Goal: Task Accomplishment & Management: Manage account settings

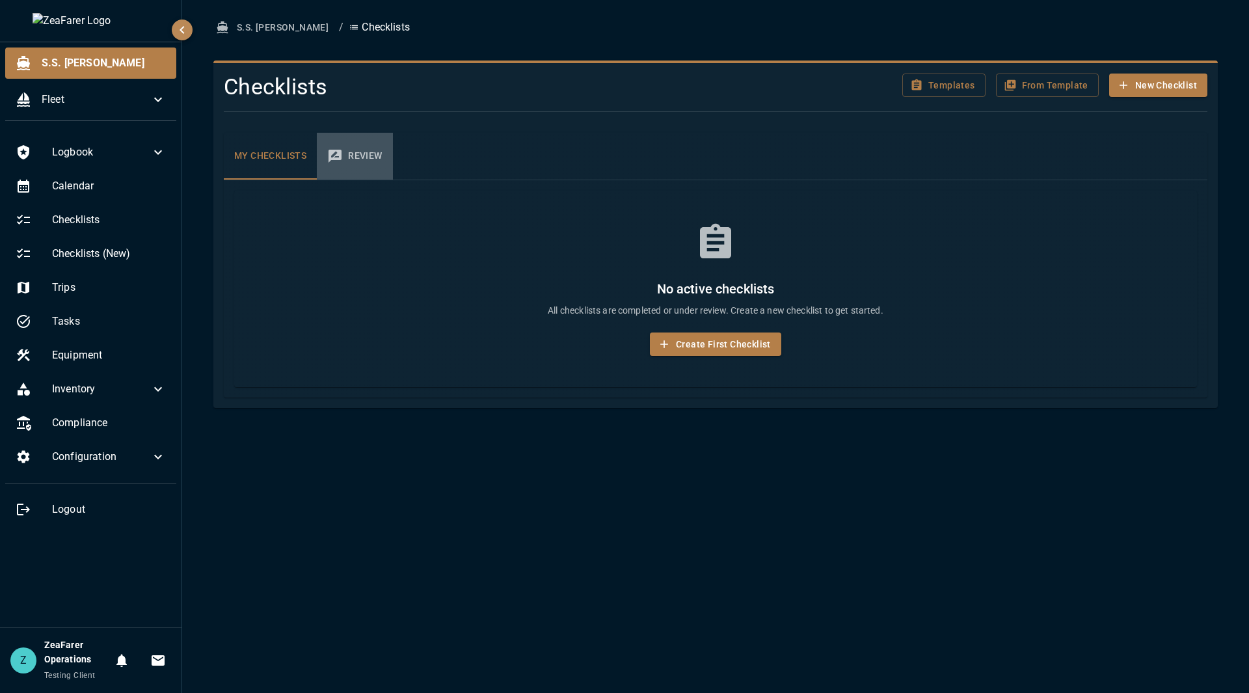
click at [356, 152] on button "Review" at bounding box center [354, 156] width 75 height 47
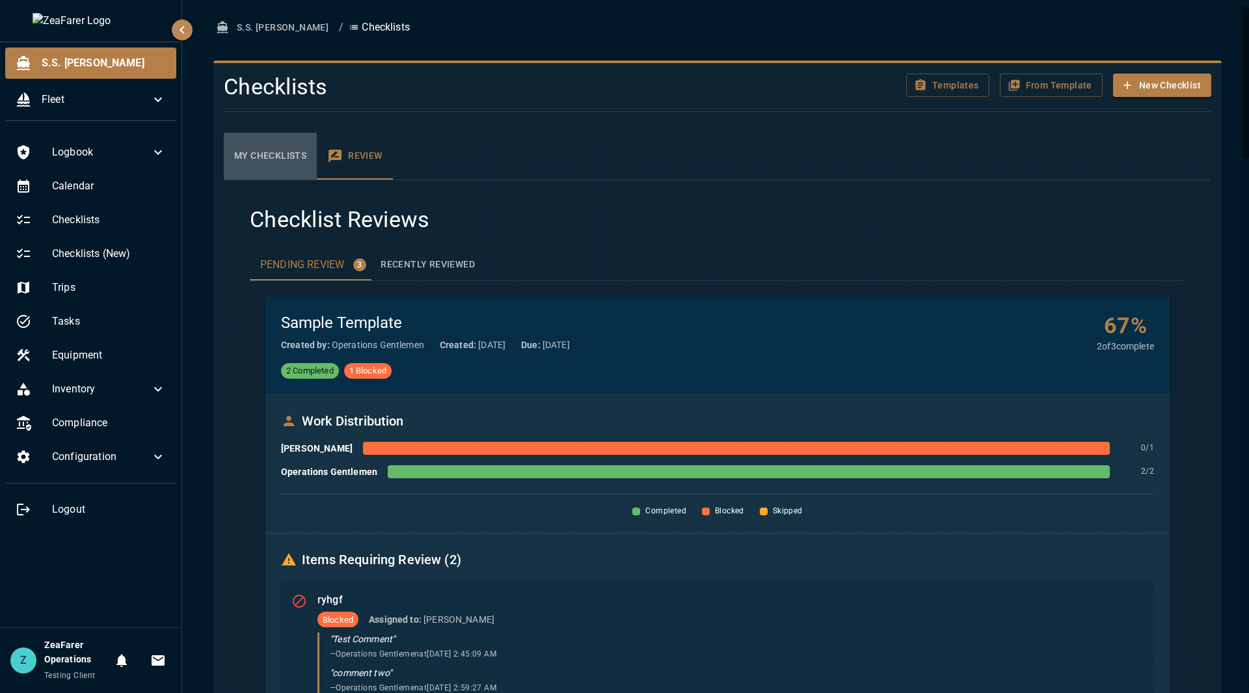
click at [295, 153] on button "My Checklists" at bounding box center [270, 156] width 93 height 47
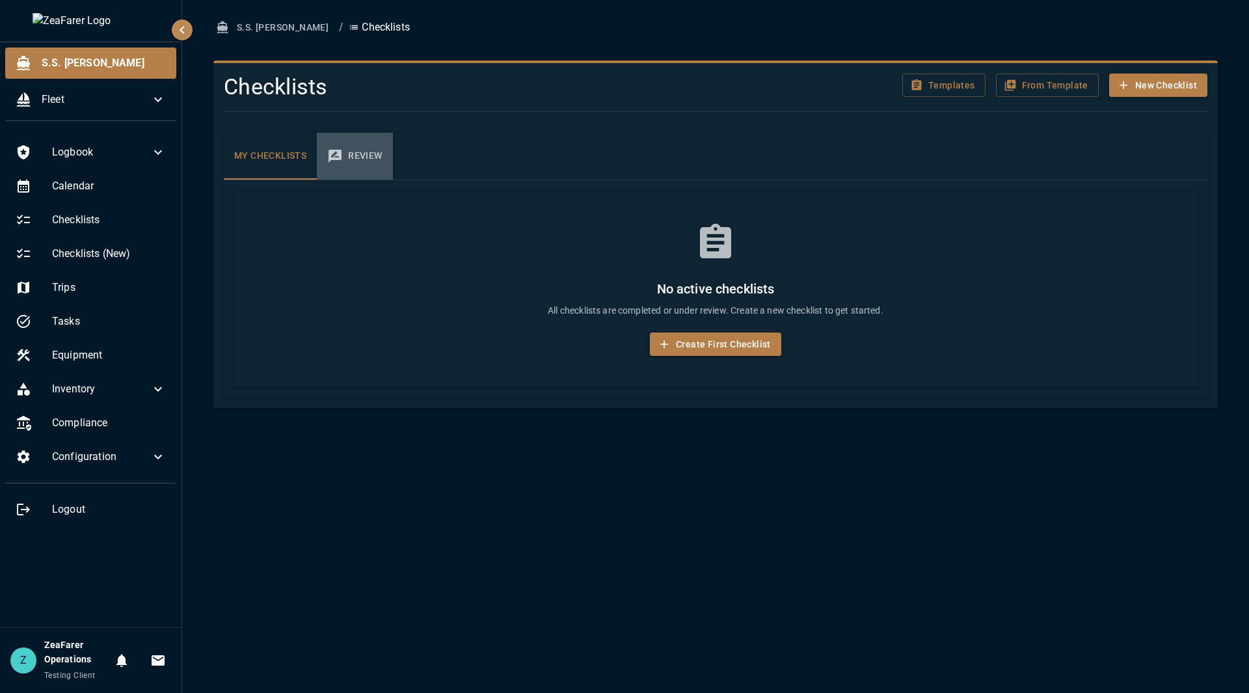
click at [366, 153] on button "Review" at bounding box center [354, 156] width 75 height 47
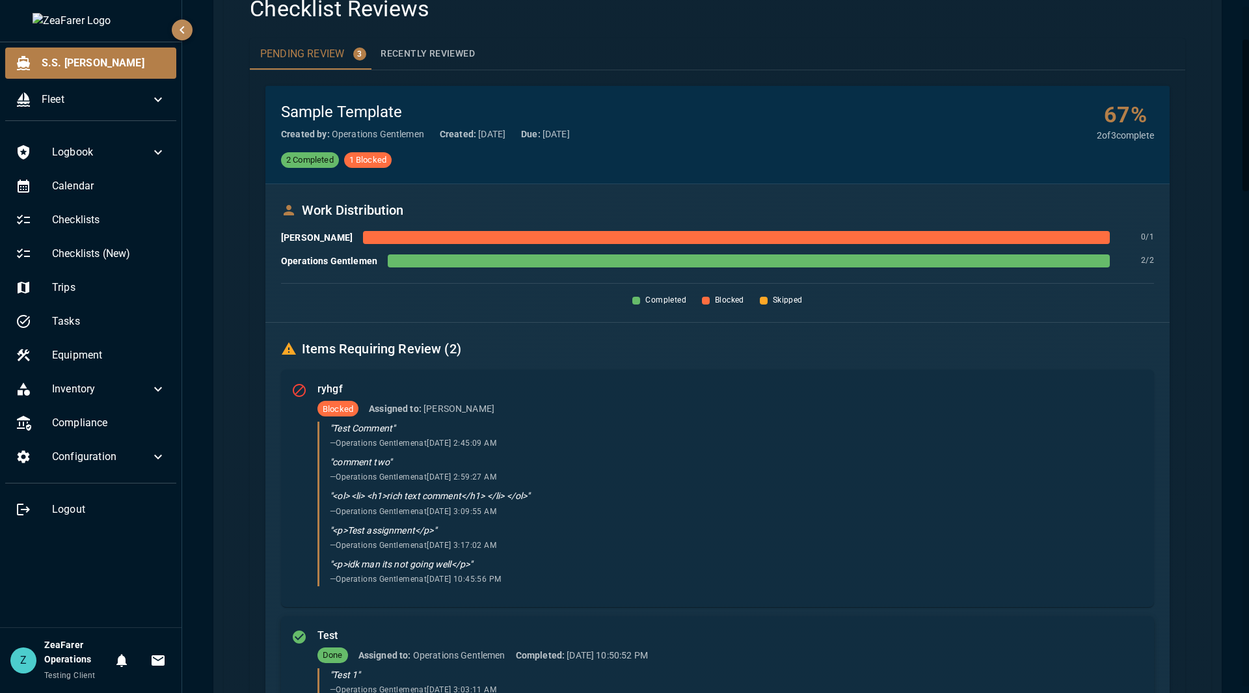
scroll to position [260, 0]
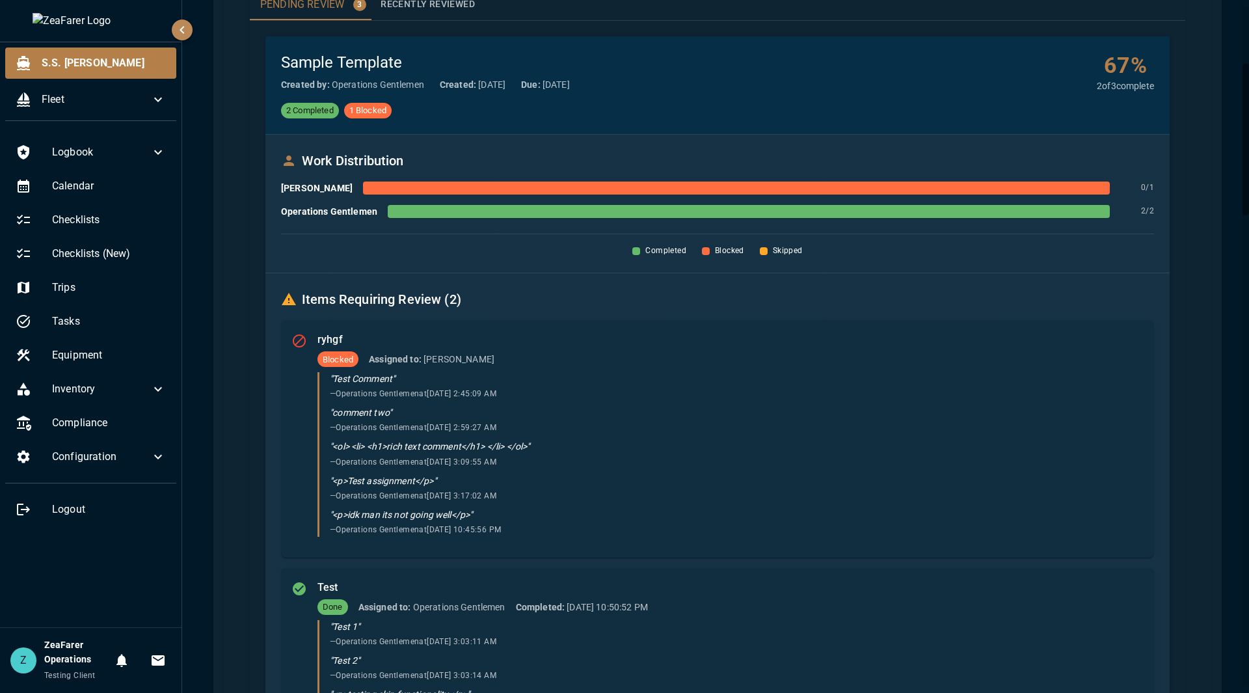
click at [583, 304] on h6 "Items Requiring Review ( 2 )" at bounding box center [717, 299] width 873 height 21
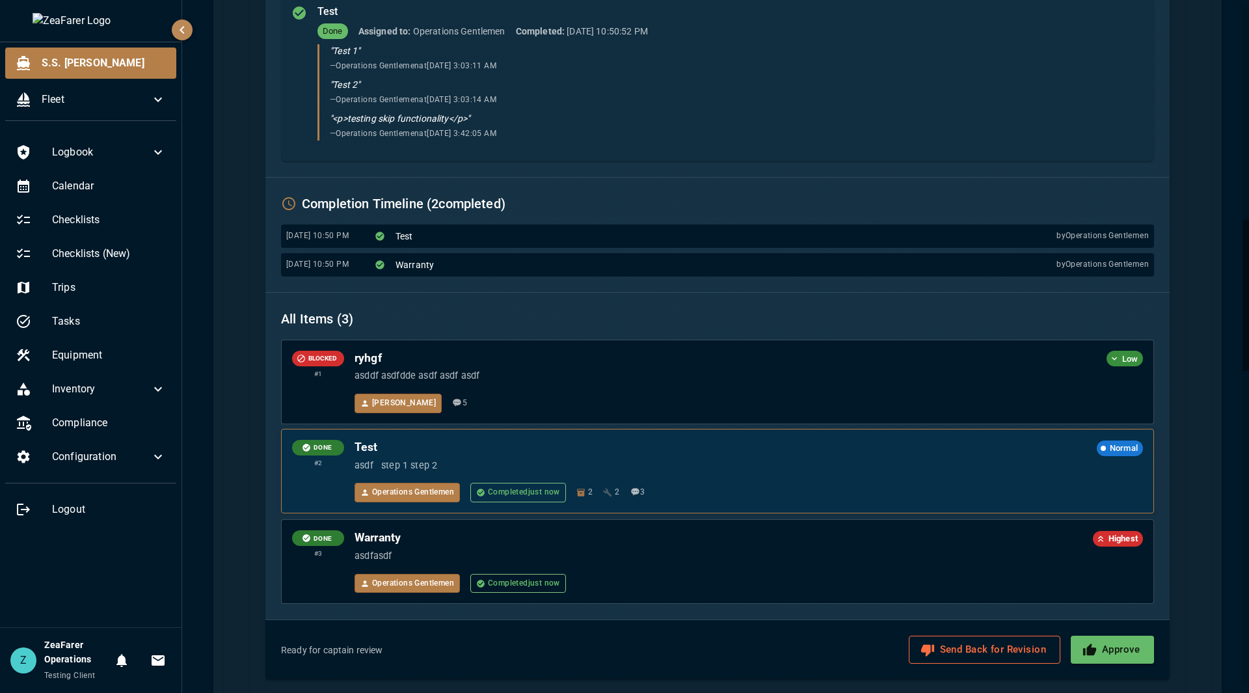
scroll to position [1040, 0]
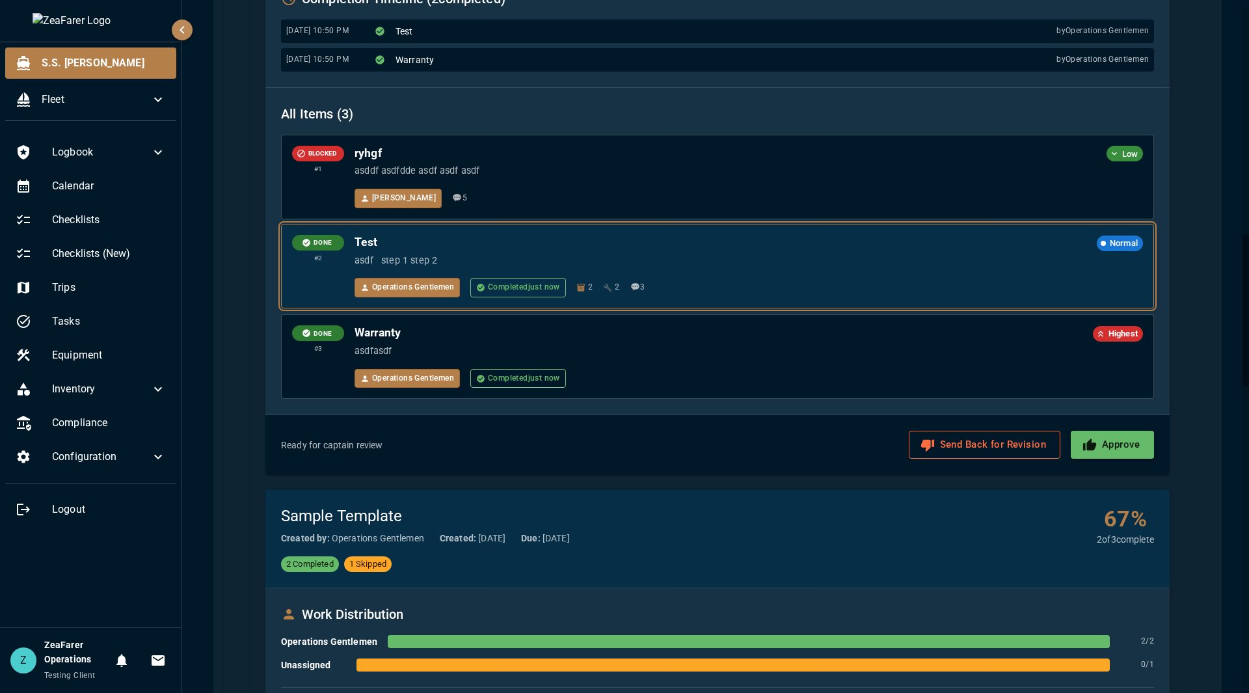
click at [828, 302] on div "DONE # 2 Test Normal asdf step 1 step 2 Operations Gentlemen Completed just now…" at bounding box center [717, 265] width 871 height 83
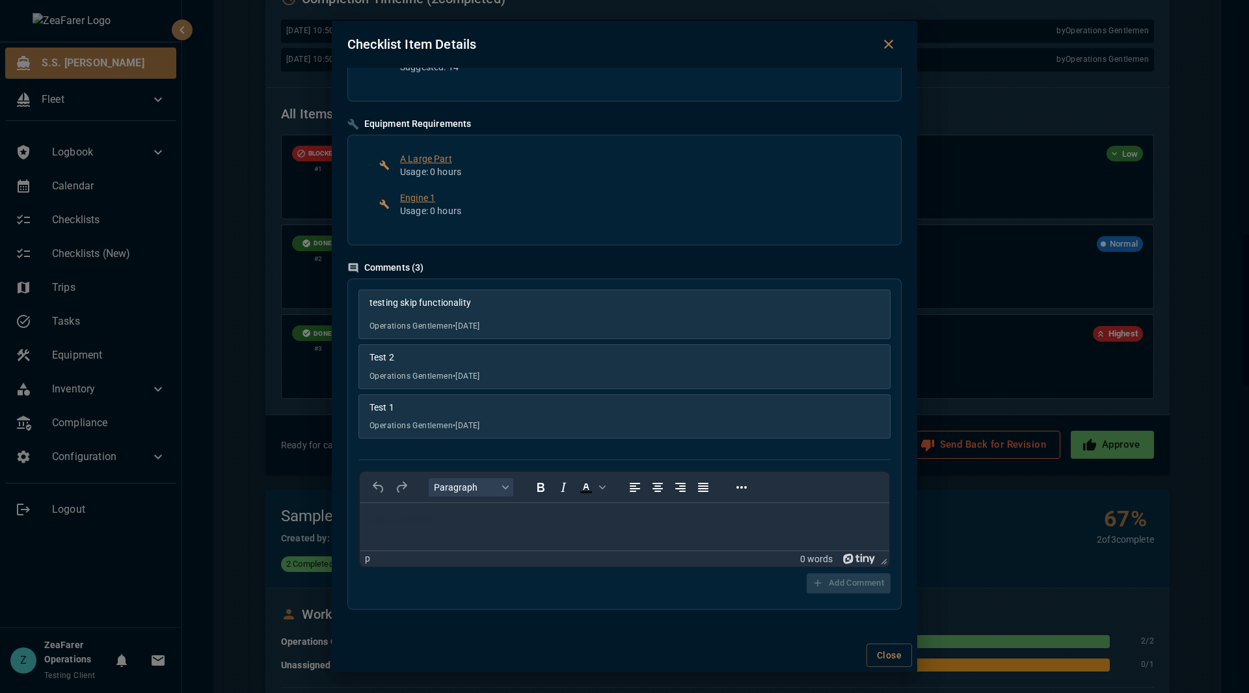
scroll to position [0, 0]
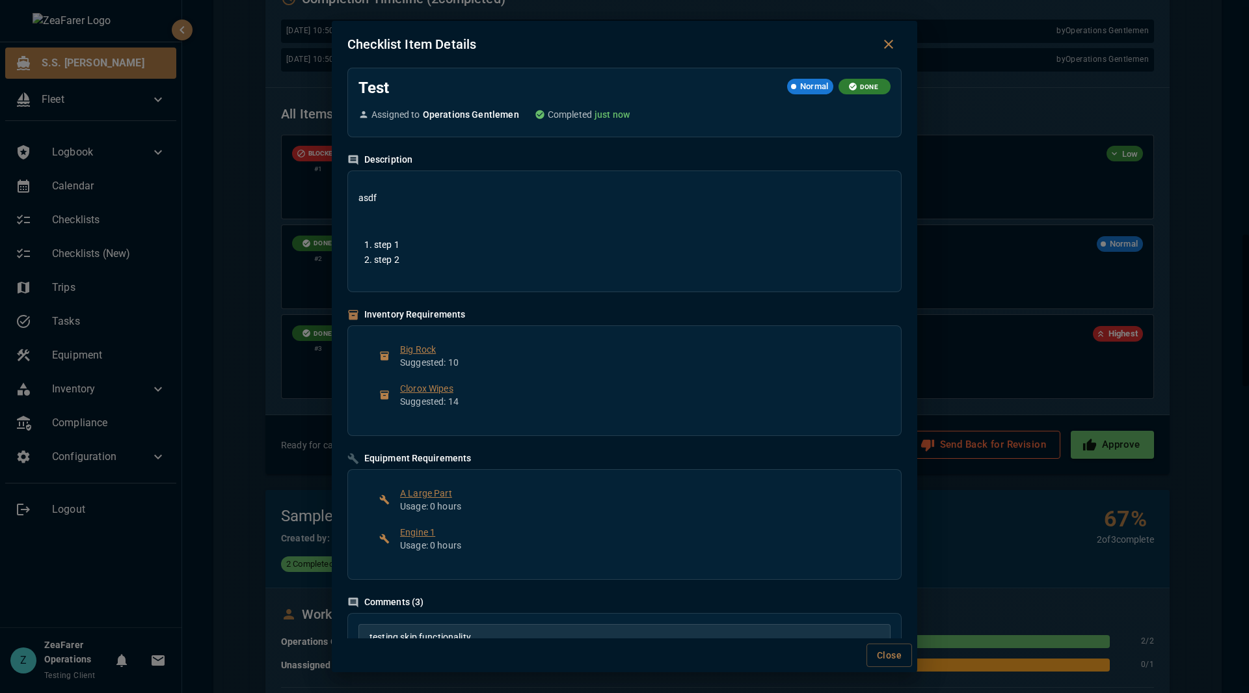
click at [1083, 274] on div "Checklist Item Details Test Normal DONE Assigned to Operations Gentlemen Comple…" at bounding box center [624, 346] width 1249 height 693
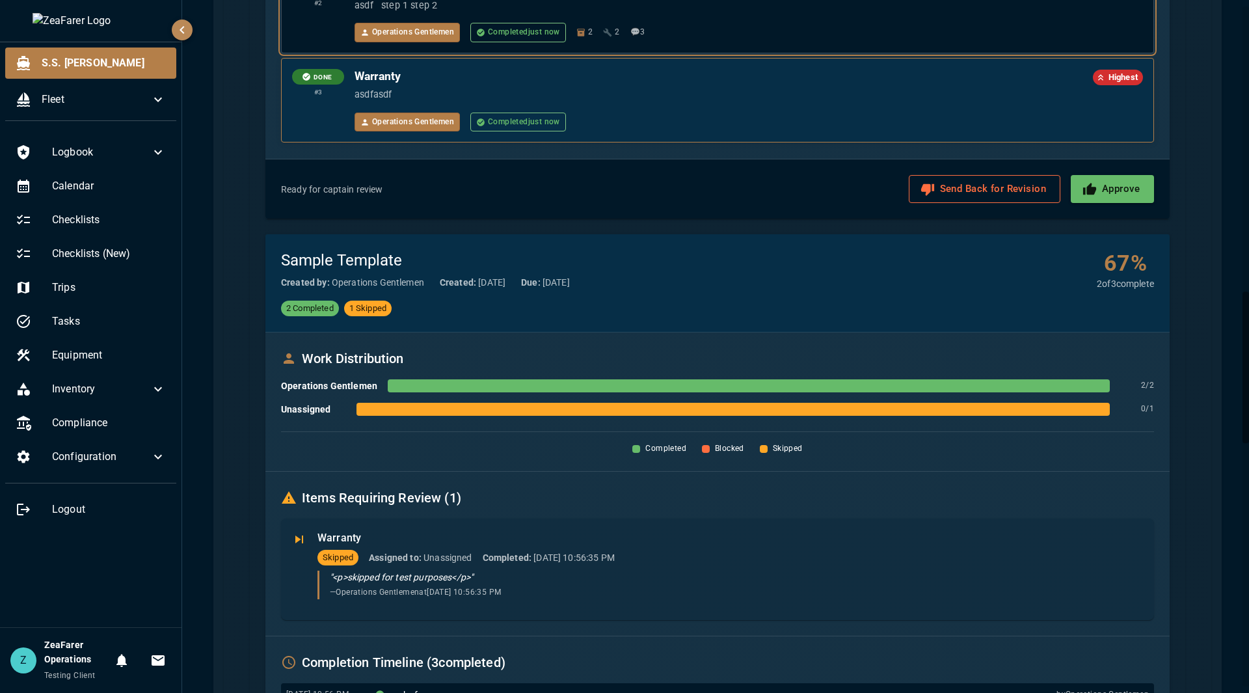
scroll to position [1301, 0]
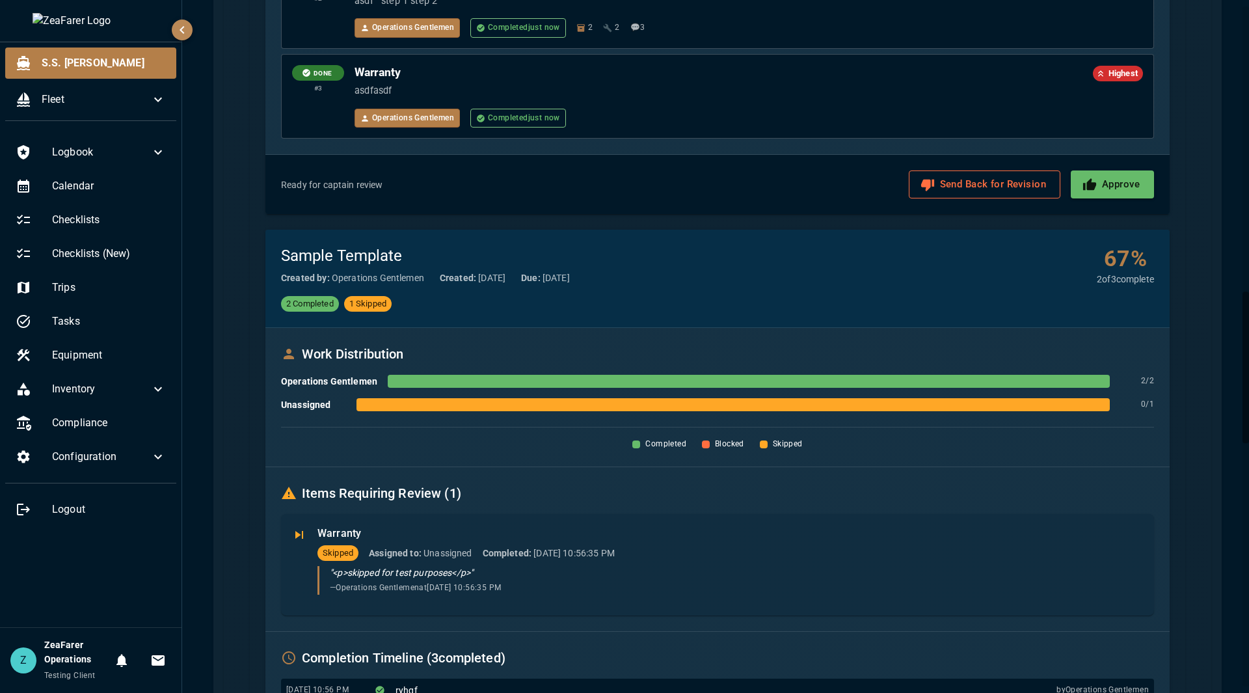
drag, startPoint x: 607, startPoint y: 259, endPoint x: 514, endPoint y: 501, distance: 259.8
click at [516, 501] on h6 "Items Requiring Review ( 1 )" at bounding box center [717, 492] width 873 height 21
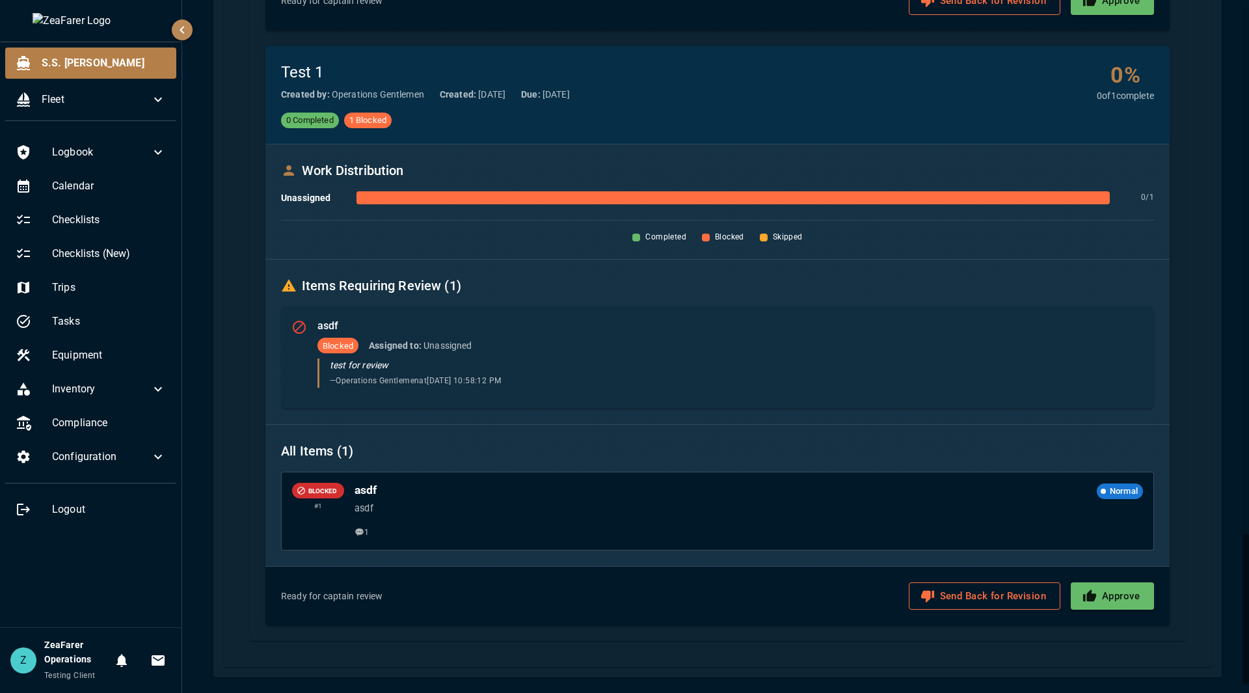
scroll to position [2260, 0]
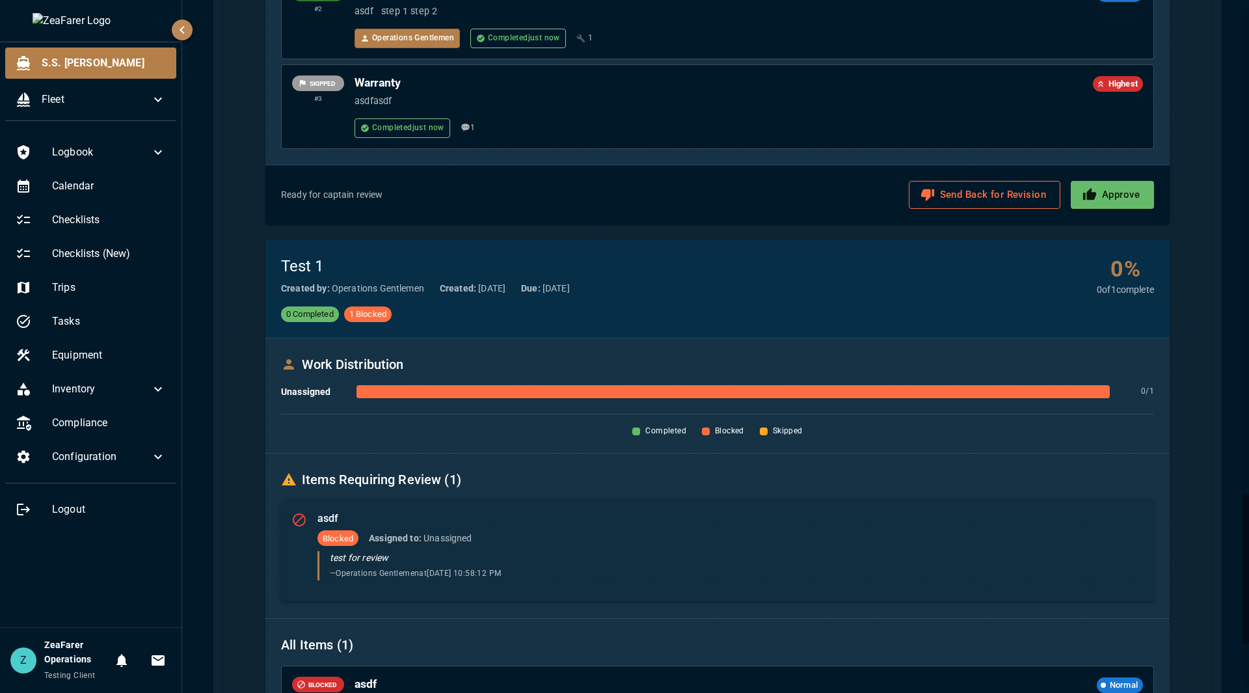
click at [576, 551] on div "asdf Blocked Assigned to: Unassigned test for review — Operations Gentlemen at …" at bounding box center [730, 547] width 826 height 76
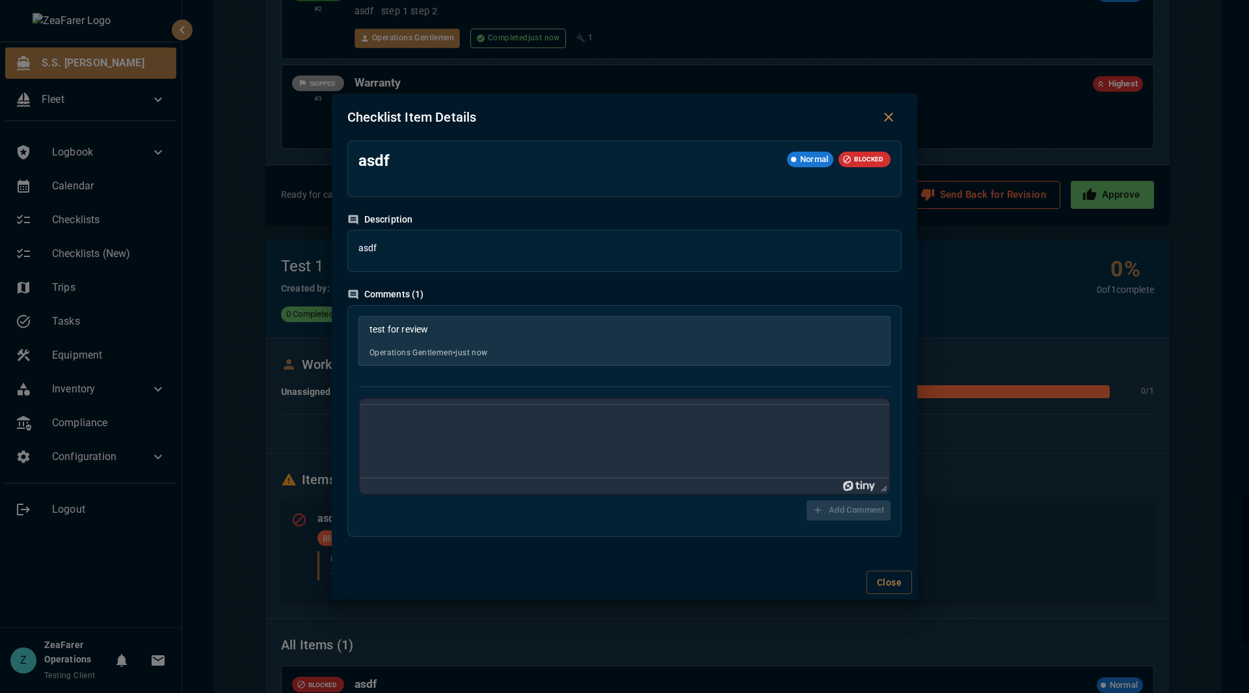
scroll to position [0, 0]
click at [1046, 546] on div "Checklist Item Details asdf Normal BLOCKED Description asdf Comments ( 1 ) test…" at bounding box center [624, 346] width 1249 height 693
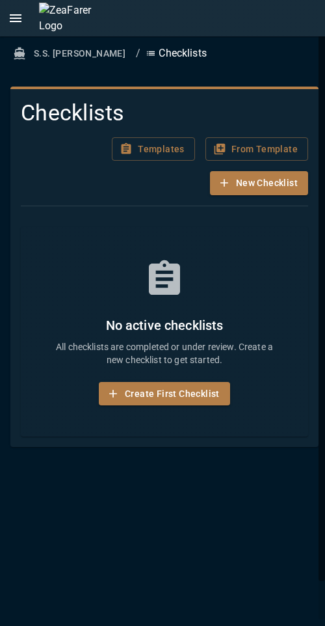
click at [13, 16] on icon "open drawer" at bounding box center [16, 18] width 16 height 16
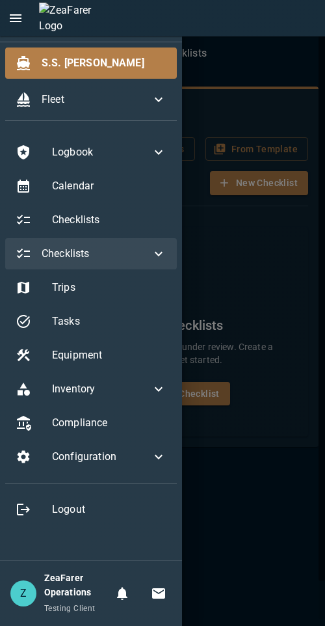
click at [157, 251] on icon at bounding box center [159, 254] width 16 height 16
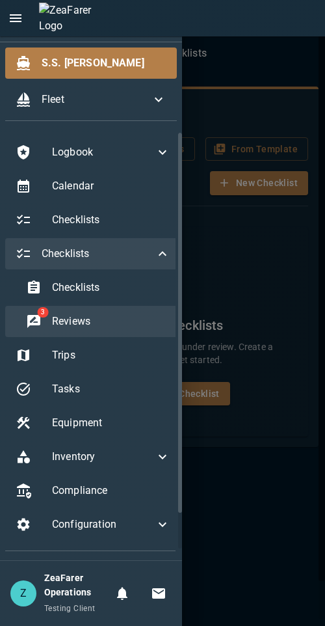
click at [94, 323] on span "Reviews" at bounding box center [111, 321] width 118 height 16
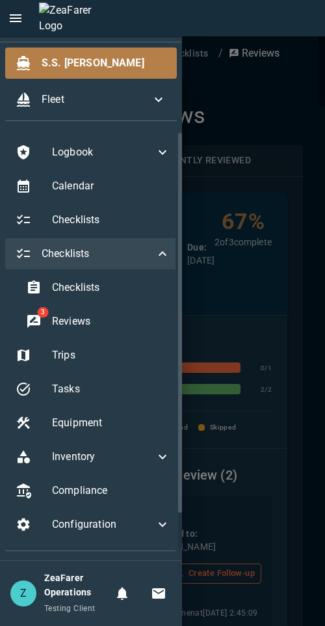
click at [268, 338] on div at bounding box center [162, 313] width 325 height 626
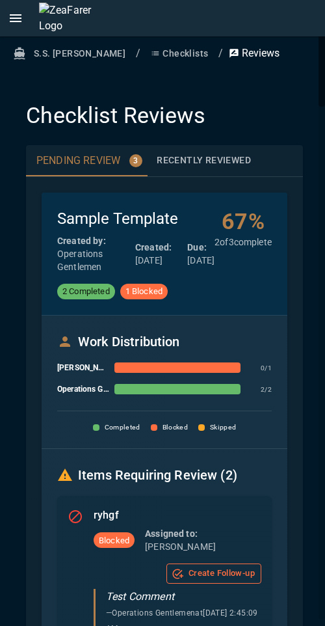
click at [26, 19] on button "open drawer" at bounding box center [16, 18] width 26 height 26
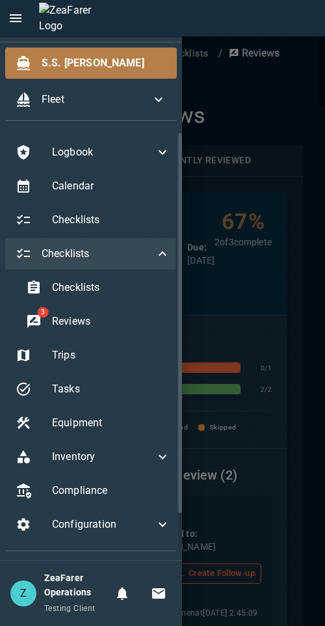
click at [26, 19] on button "open drawer" at bounding box center [16, 18] width 26 height 26
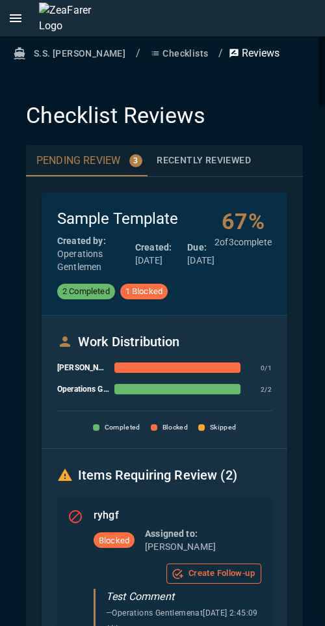
click at [3, 5] on button "open drawer" at bounding box center [16, 18] width 26 height 26
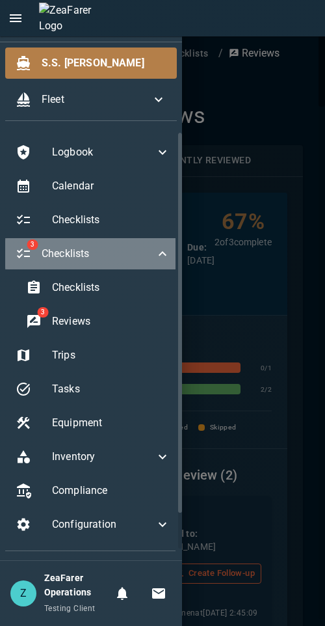
click at [158, 250] on icon at bounding box center [163, 254] width 16 height 16
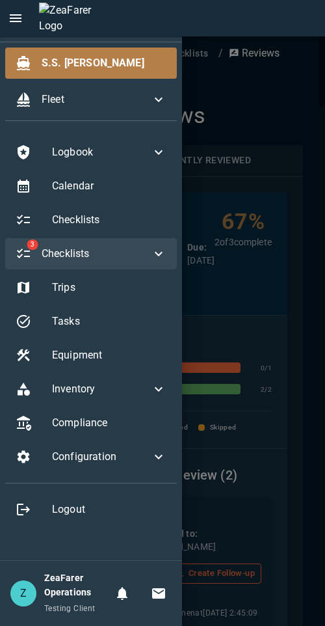
click at [153, 258] on icon at bounding box center [159, 254] width 16 height 16
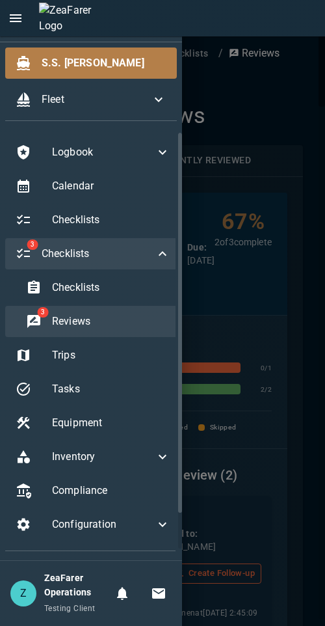
click at [96, 316] on span "Reviews" at bounding box center [111, 321] width 118 height 16
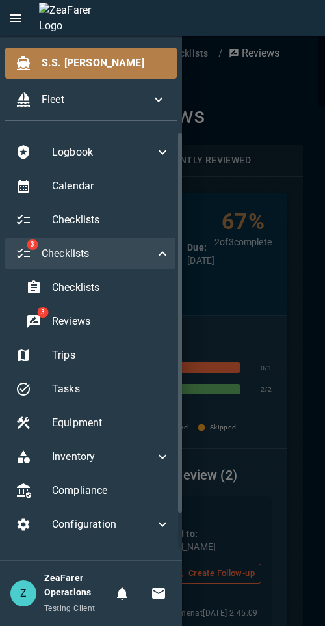
click at [263, 308] on div at bounding box center [162, 313] width 325 height 626
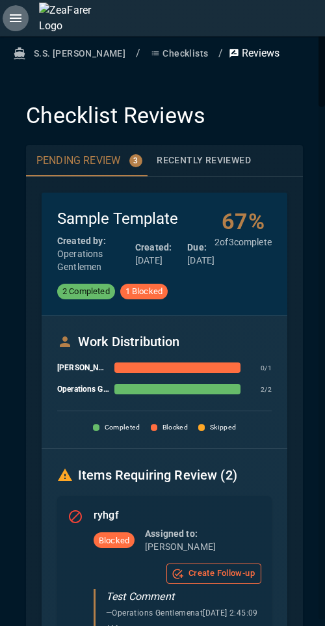
click at [15, 19] on icon "open drawer" at bounding box center [16, 18] width 12 height 8
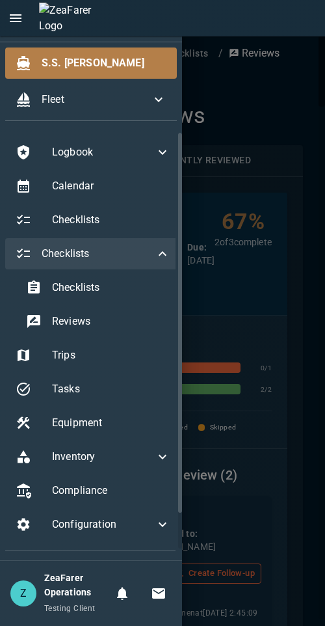
click at [13, 13] on icon "open drawer" at bounding box center [16, 18] width 16 height 16
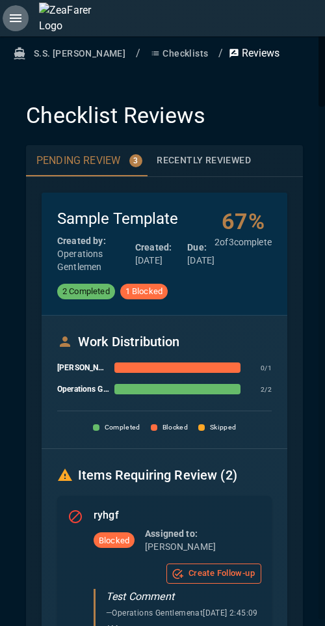
click at [18, 25] on icon "open drawer" at bounding box center [16, 18] width 16 height 16
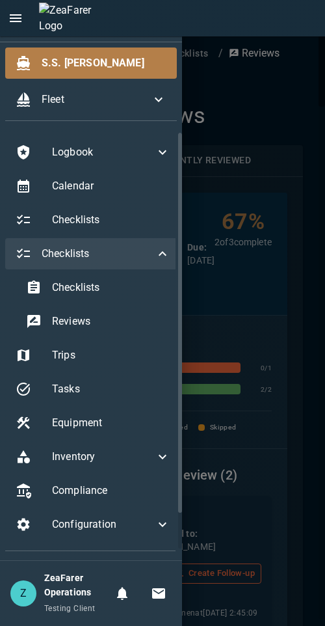
click at [18, 25] on icon "open drawer" at bounding box center [16, 18] width 16 height 16
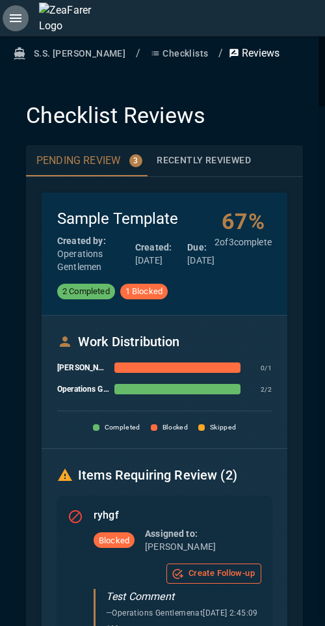
click at [18, 25] on icon "open drawer" at bounding box center [16, 18] width 16 height 16
click at [16, 17] on icon "open drawer" at bounding box center [16, 18] width 16 height 16
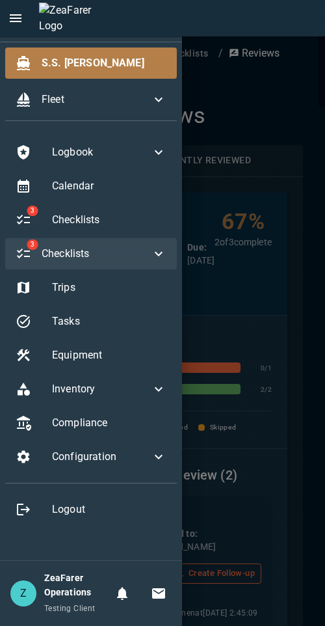
click at [143, 244] on div "3 Checklists" at bounding box center [91, 253] width 172 height 31
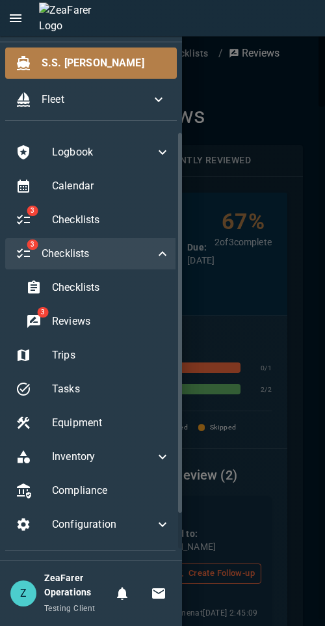
click at [155, 244] on div "3 Checklists" at bounding box center [93, 253] width 176 height 31
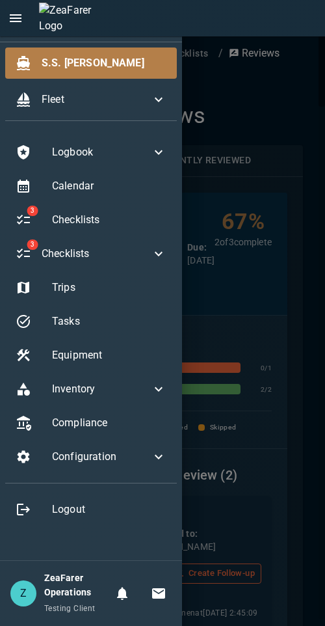
click at [306, 182] on div at bounding box center [162, 313] width 325 height 626
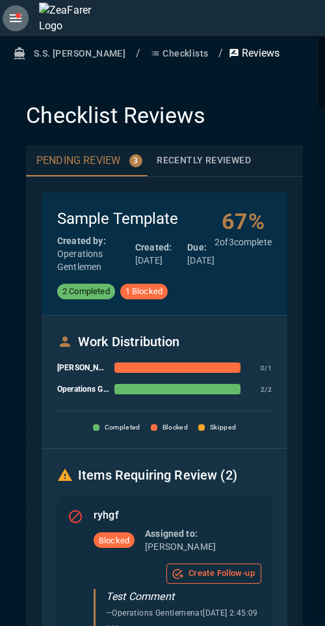
click at [16, 17] on span "open drawer" at bounding box center [18, 15] width 5 height 5
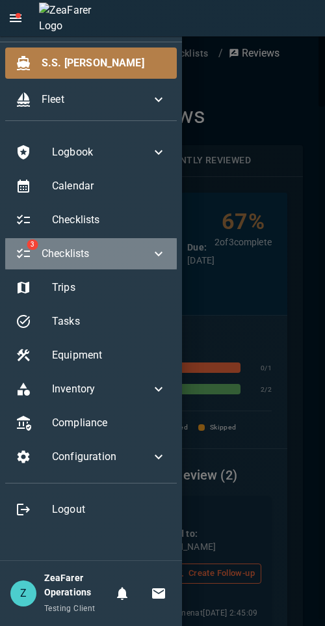
click at [116, 268] on div "3 Checklists" at bounding box center [91, 253] width 172 height 31
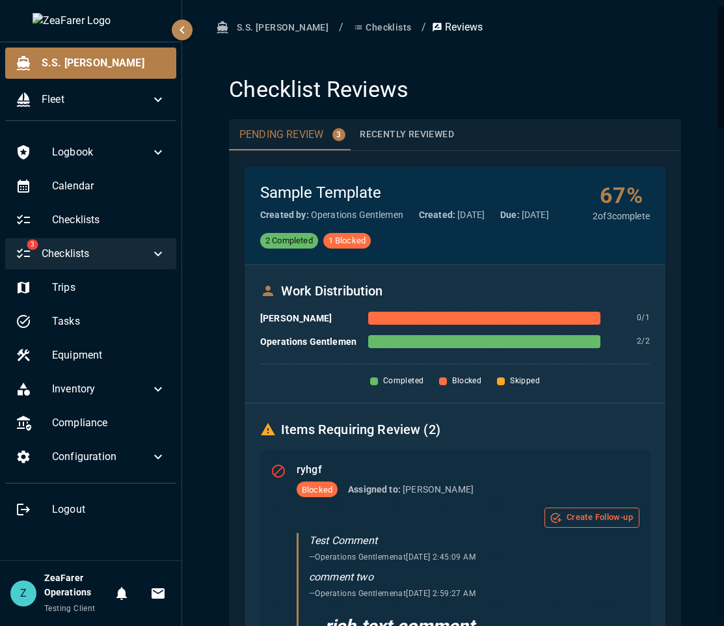
click at [155, 255] on icon at bounding box center [158, 254] width 16 height 16
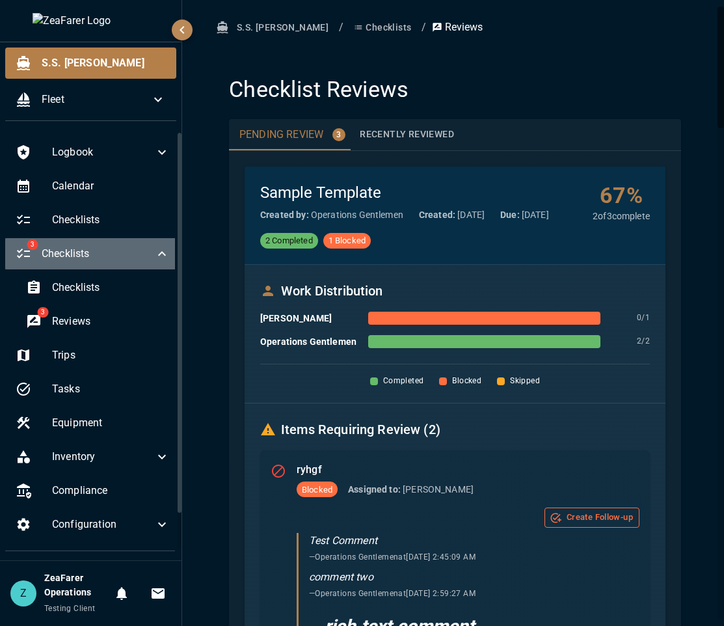
click at [158, 255] on icon at bounding box center [162, 253] width 8 height 5
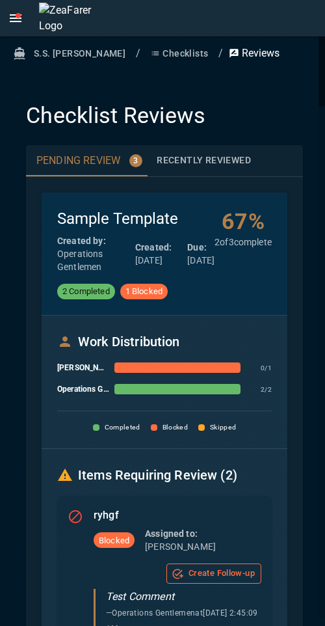
click at [15, 22] on icon "open drawer" at bounding box center [16, 18] width 16 height 16
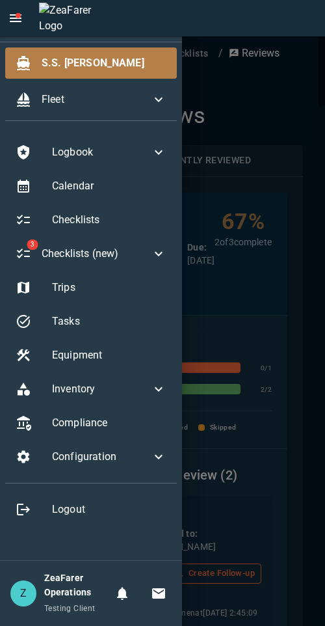
click at [14, 18] on icon "open drawer" at bounding box center [16, 18] width 12 height 8
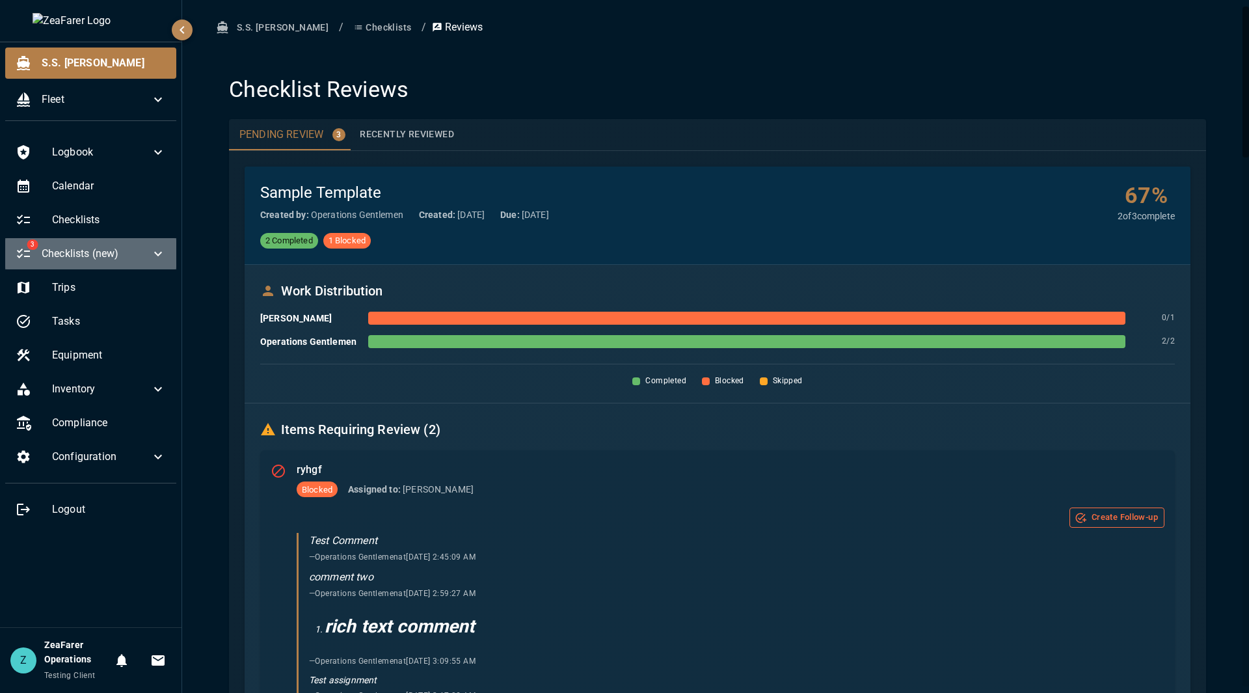
click at [153, 250] on icon at bounding box center [158, 254] width 16 height 16
click at [155, 254] on icon at bounding box center [158, 253] width 8 height 5
click at [155, 254] on icon at bounding box center [158, 254] width 16 height 16
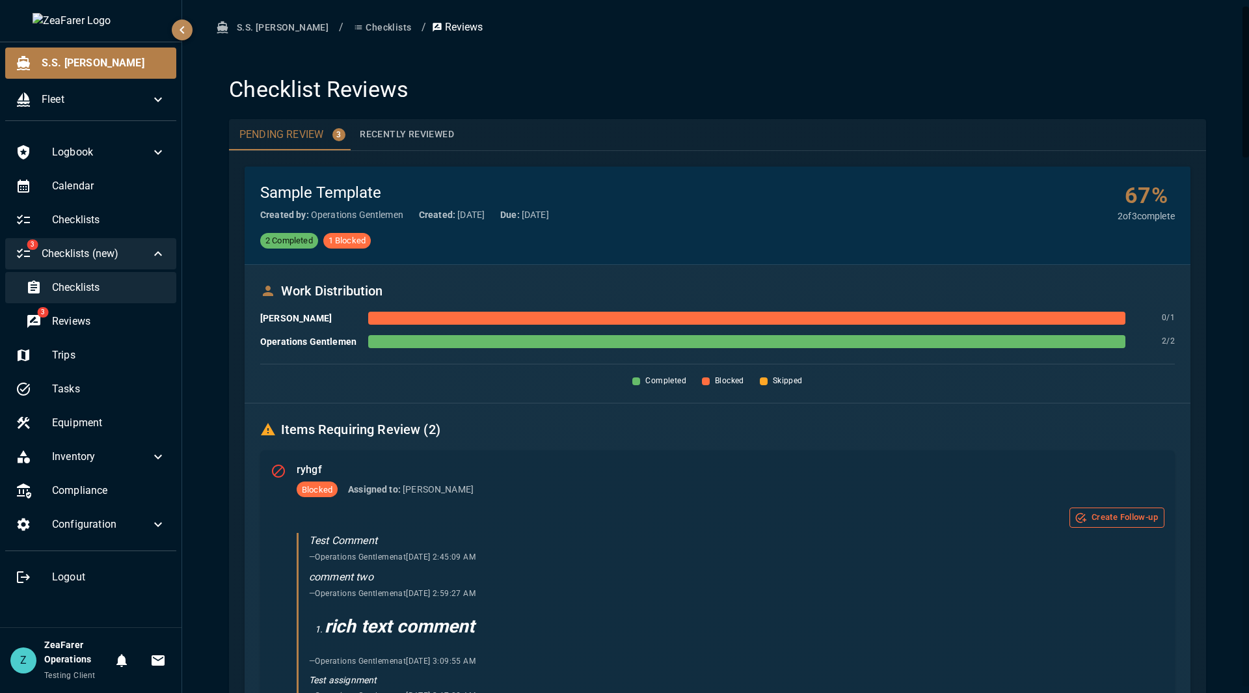
click at [68, 295] on span "Checklists" at bounding box center [109, 288] width 114 height 16
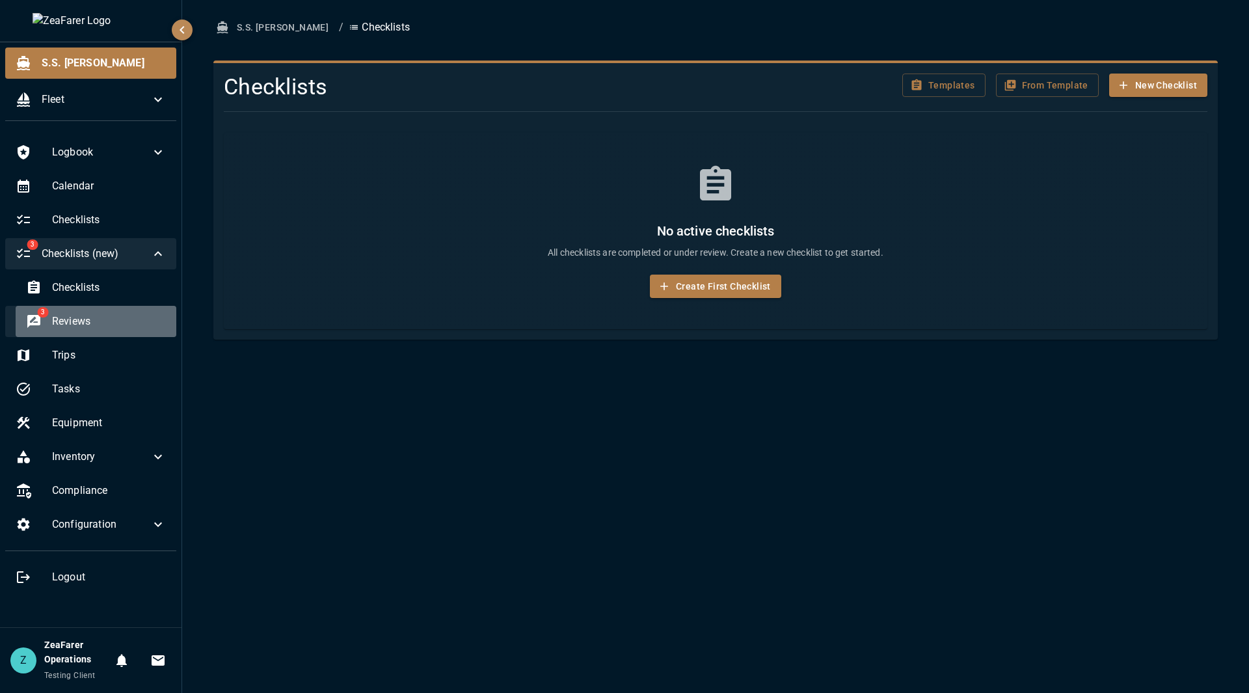
click at [92, 315] on span "Reviews" at bounding box center [109, 321] width 114 height 16
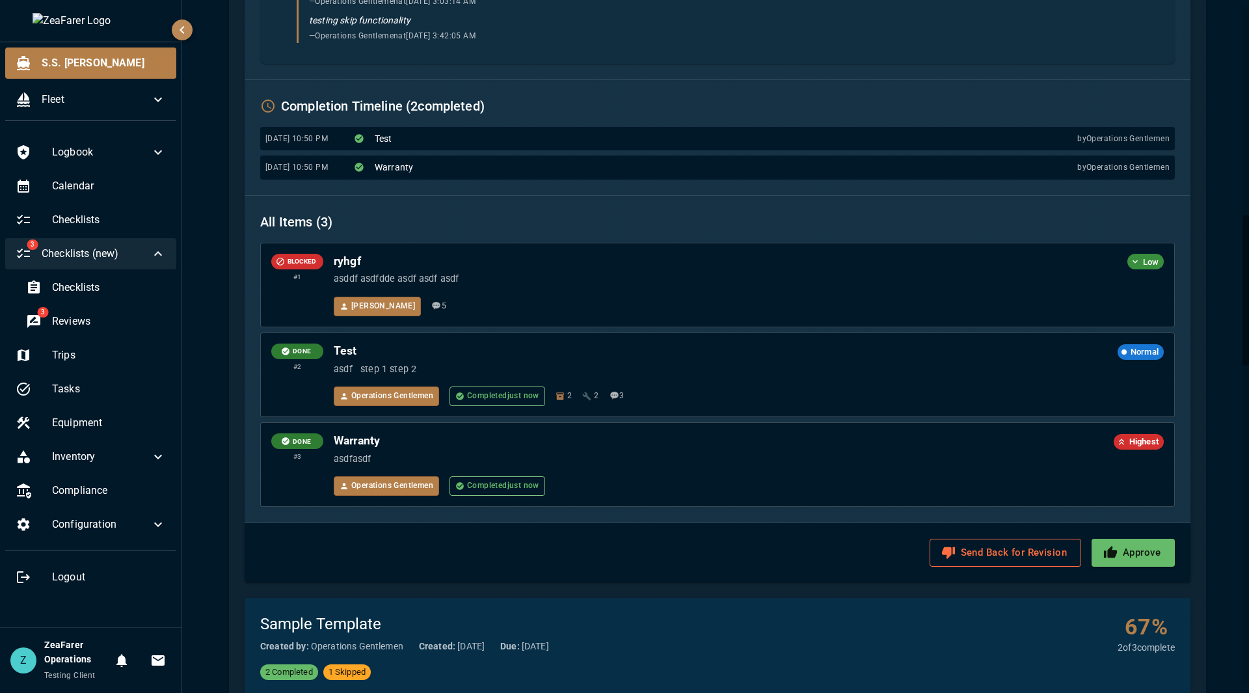
scroll to position [975, 0]
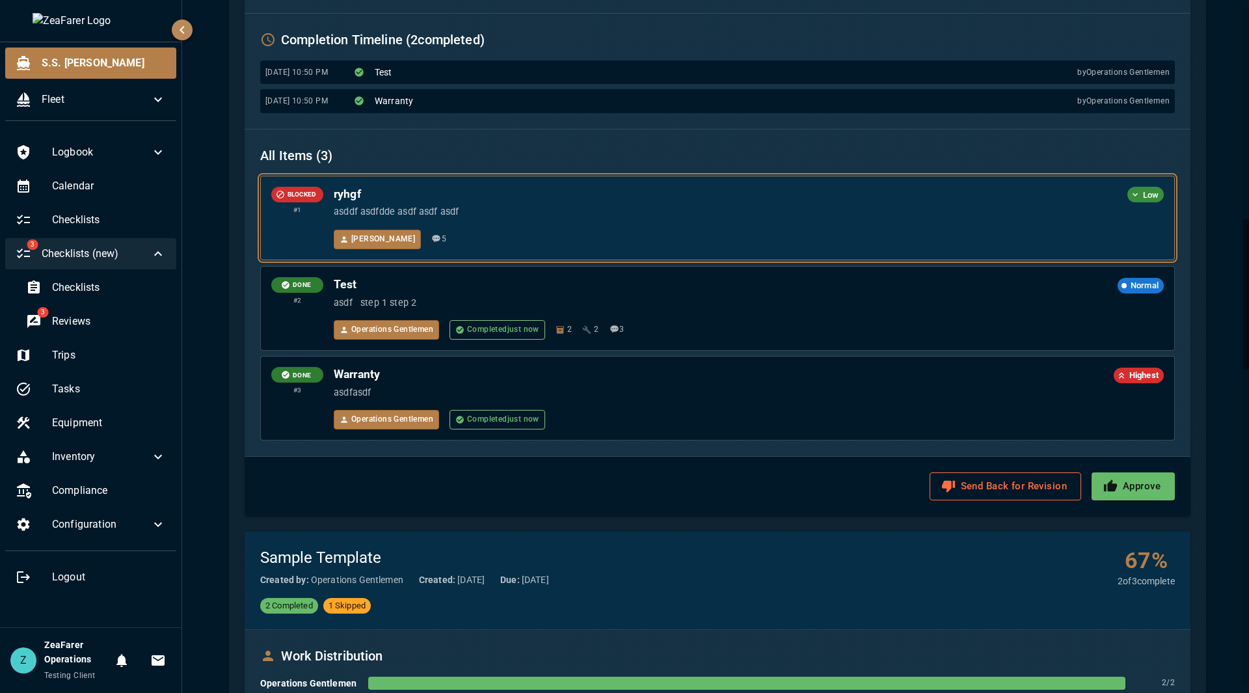
click at [723, 221] on div "ryhgf Low asddf asdfdde asdf asdf asdf Jon 💬 5" at bounding box center [749, 218] width 830 height 62
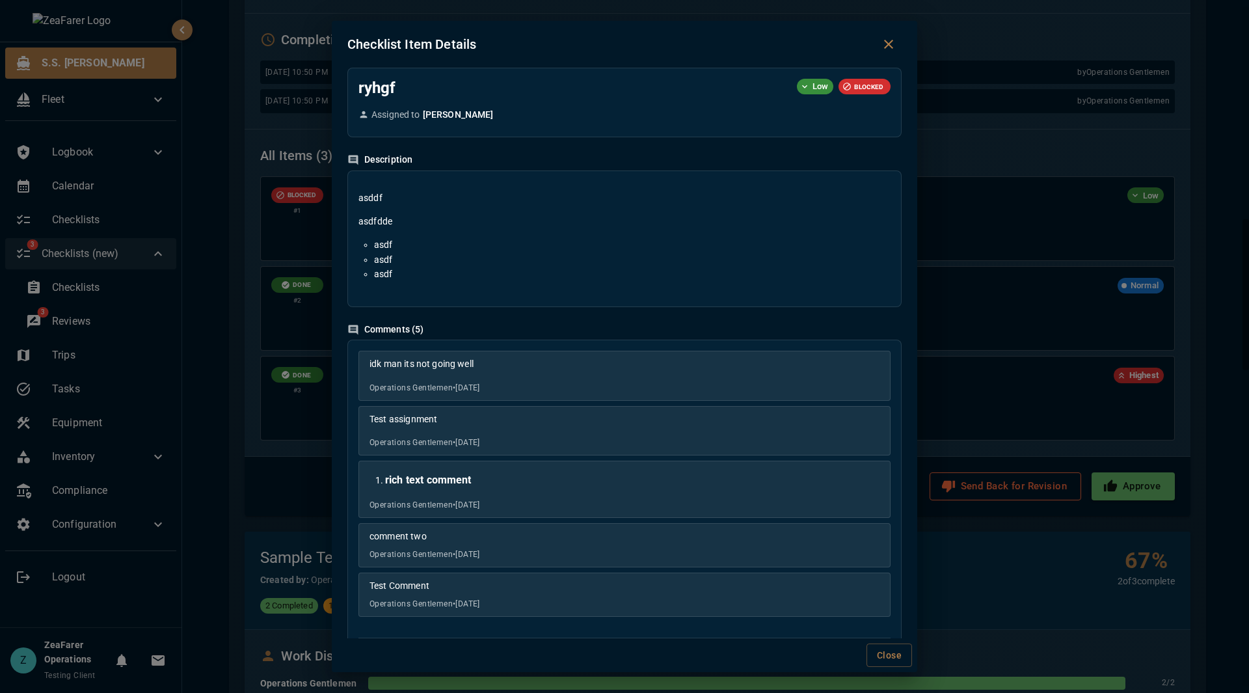
click at [723, 215] on div "Checklist Item Details ryhgf Low BLOCKED Assigned to Jon Description asddf asdf…" at bounding box center [624, 346] width 1249 height 693
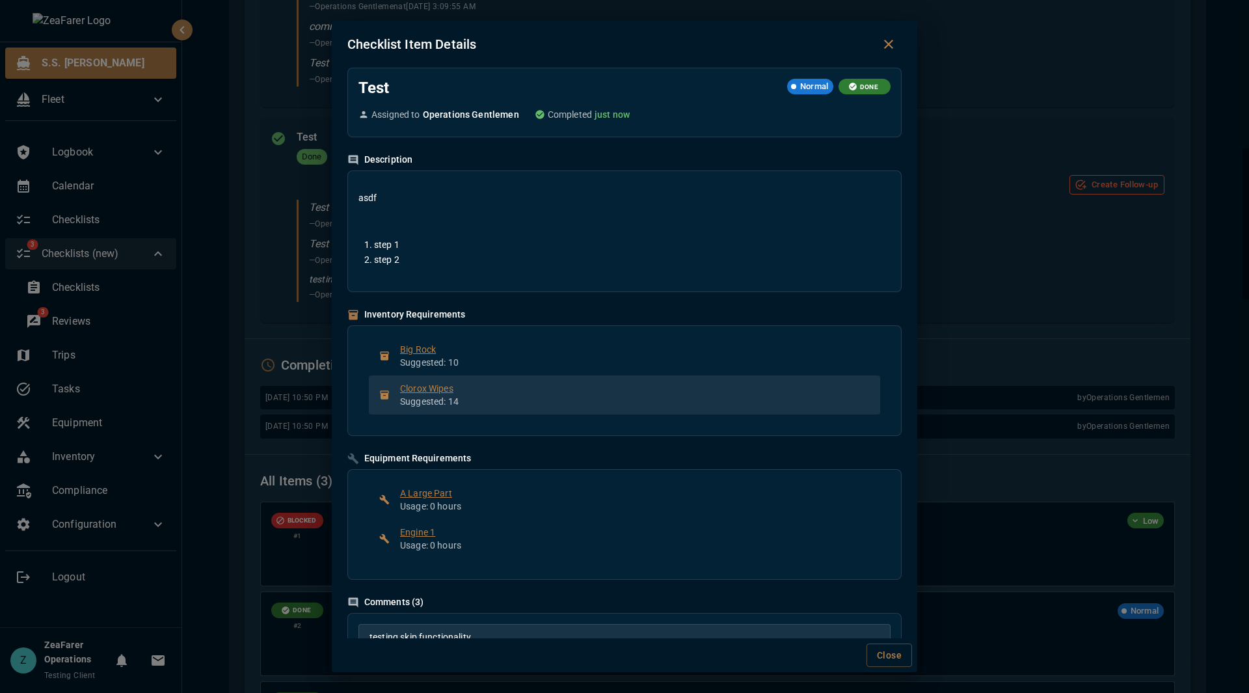
scroll to position [0, 0]
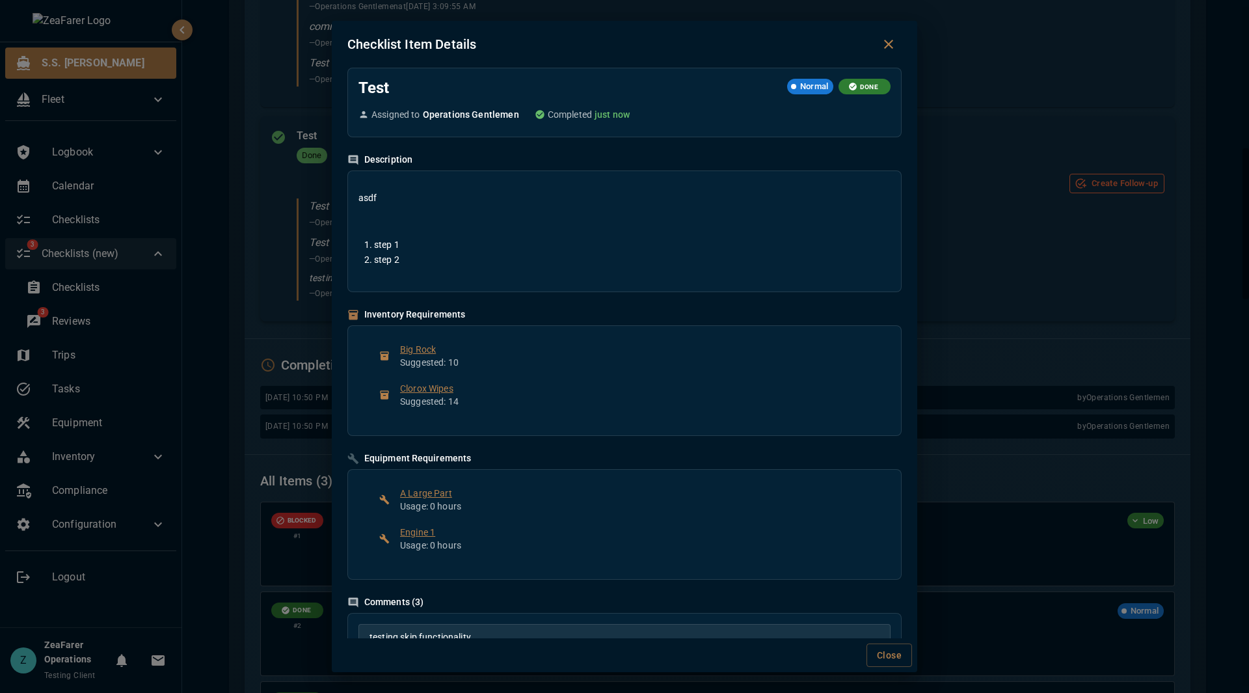
drag, startPoint x: 1128, startPoint y: 261, endPoint x: 1122, endPoint y: 252, distance: 11.2
click at [723, 254] on div "Checklist Item Details Test Normal DONE Assigned to Operations Gentlemen Comple…" at bounding box center [624, 346] width 1249 height 693
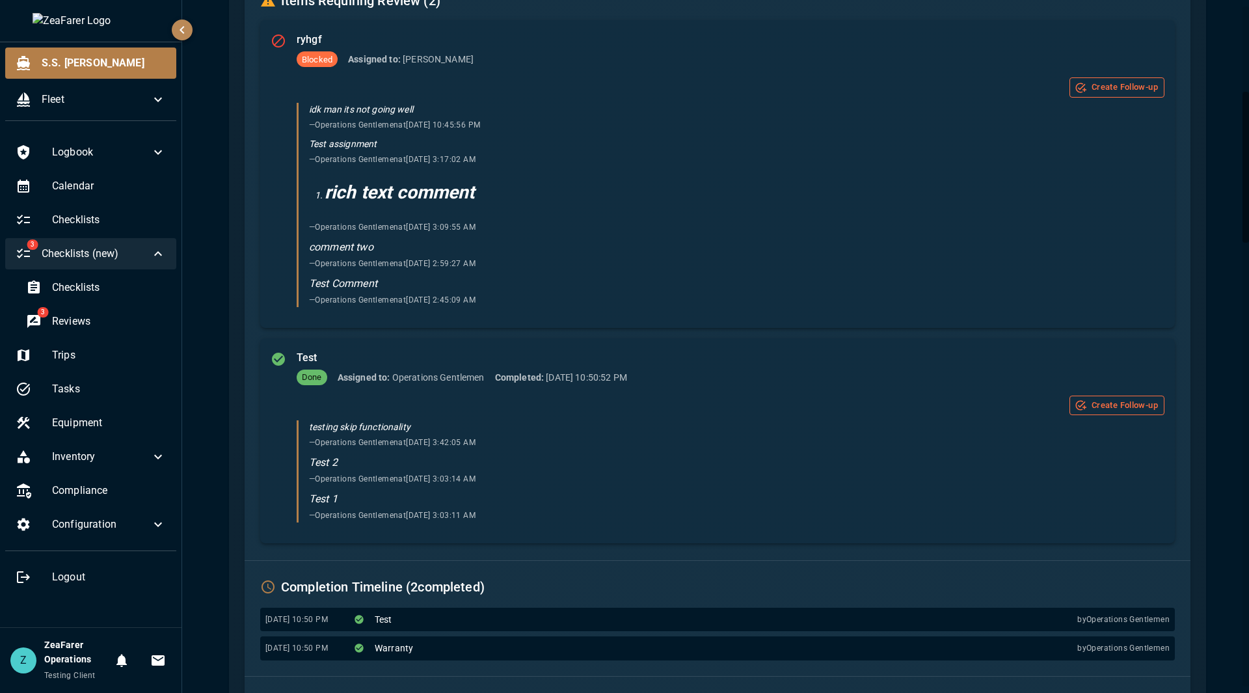
scroll to position [390, 0]
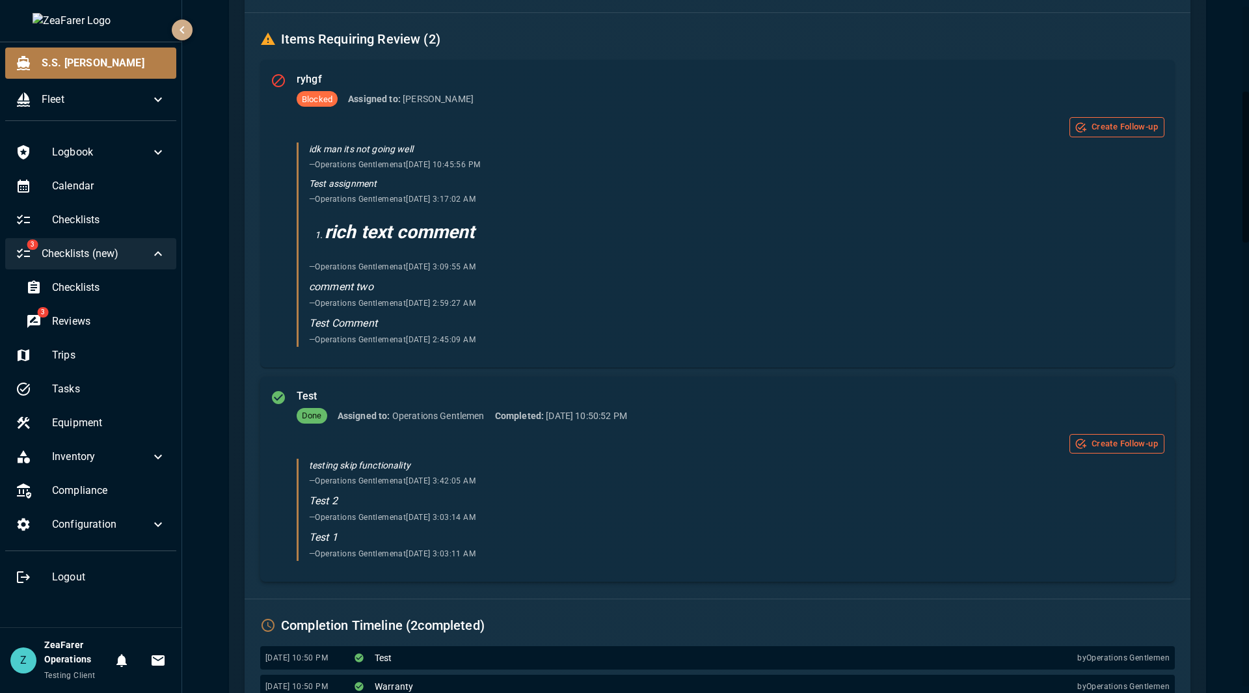
click at [181, 36] on icon "button" at bounding box center [182, 30] width 16 height 16
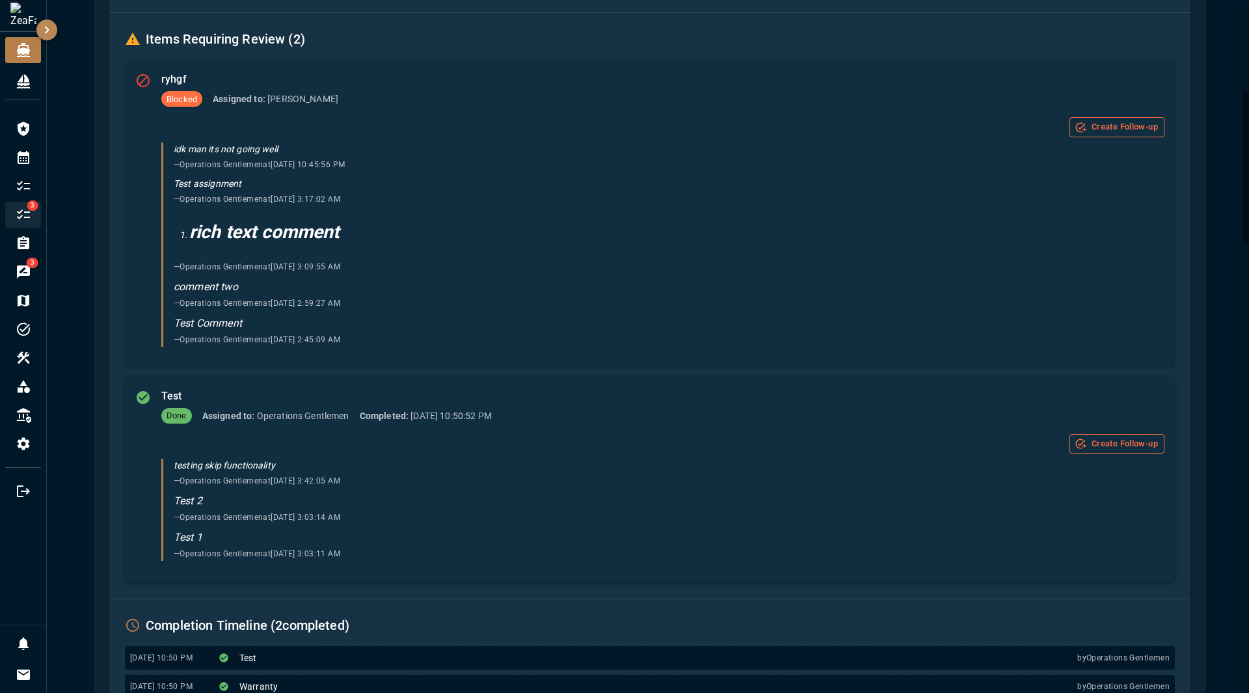
click at [48, 28] on icon "button" at bounding box center [47, 30] width 16 height 16
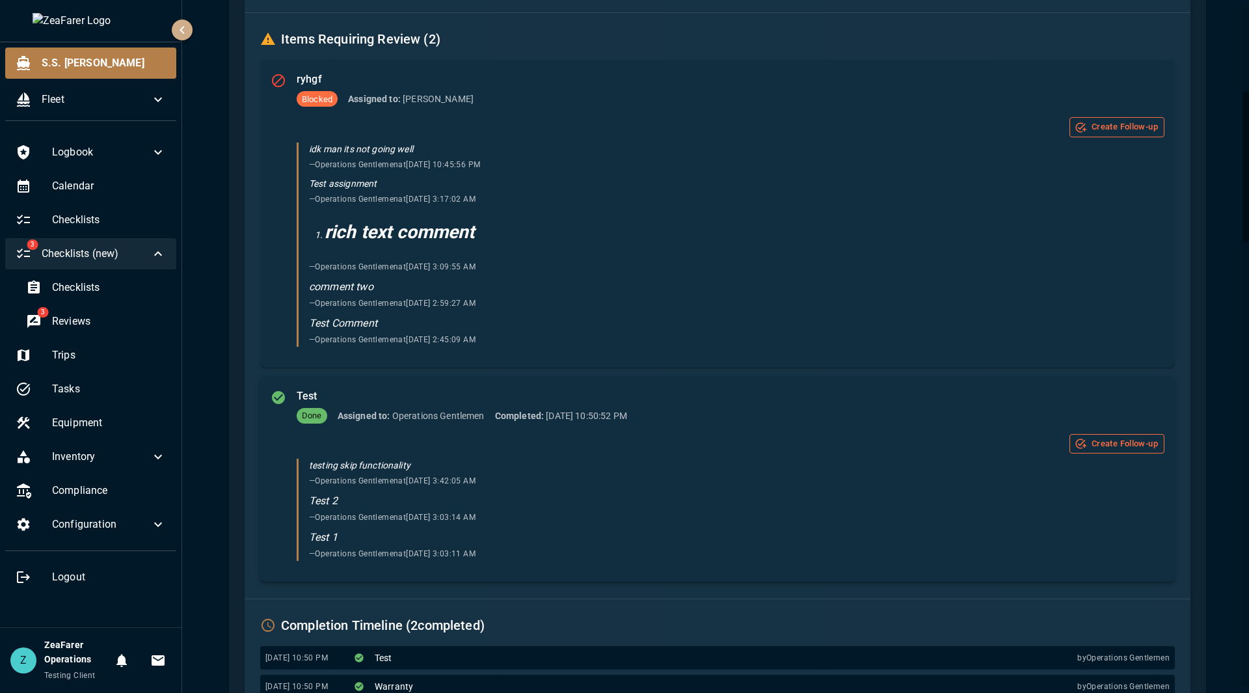
click at [178, 35] on icon "button" at bounding box center [182, 30] width 16 height 16
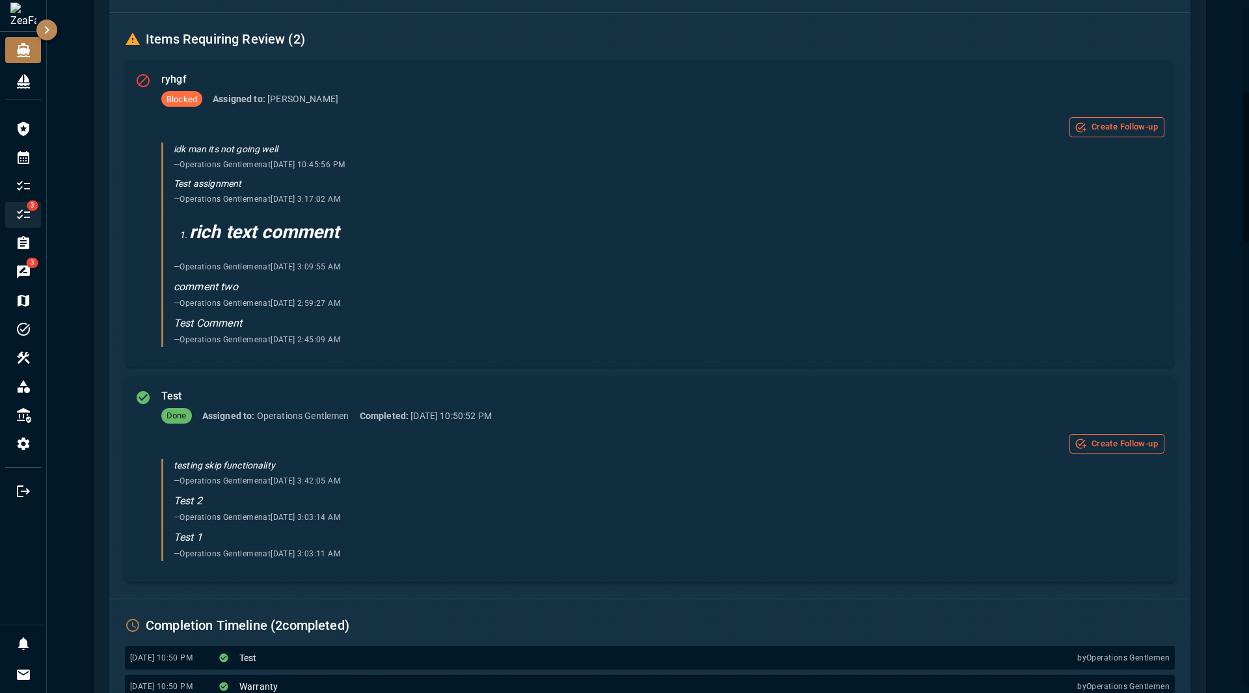
click at [52, 23] on icon "button" at bounding box center [47, 30] width 16 height 16
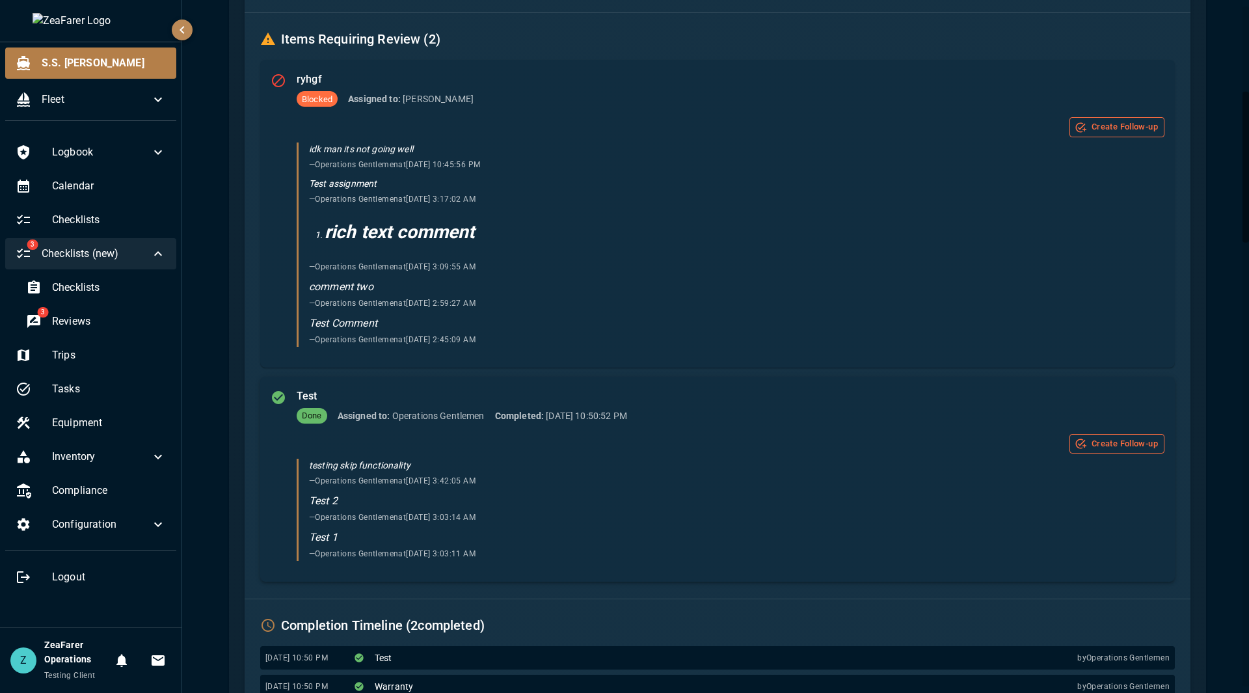
click at [185, 34] on icon "button" at bounding box center [182, 30] width 16 height 16
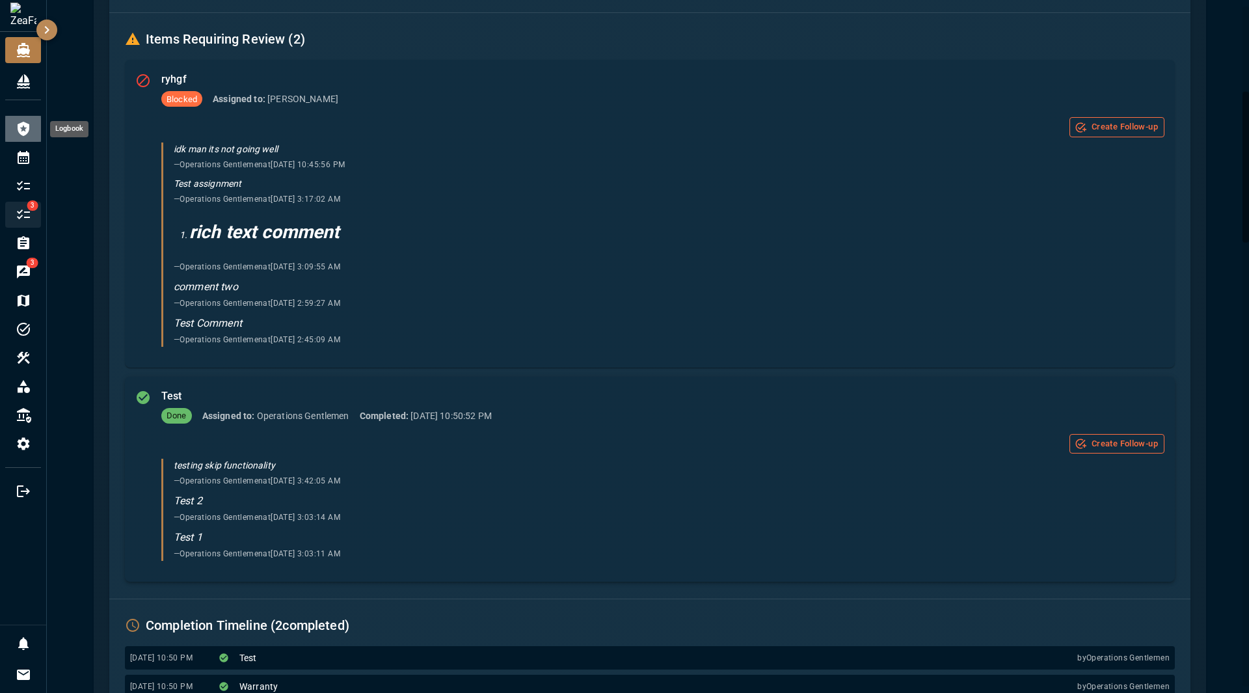
click at [18, 122] on icon "Logbook" at bounding box center [24, 129] width 16 height 16
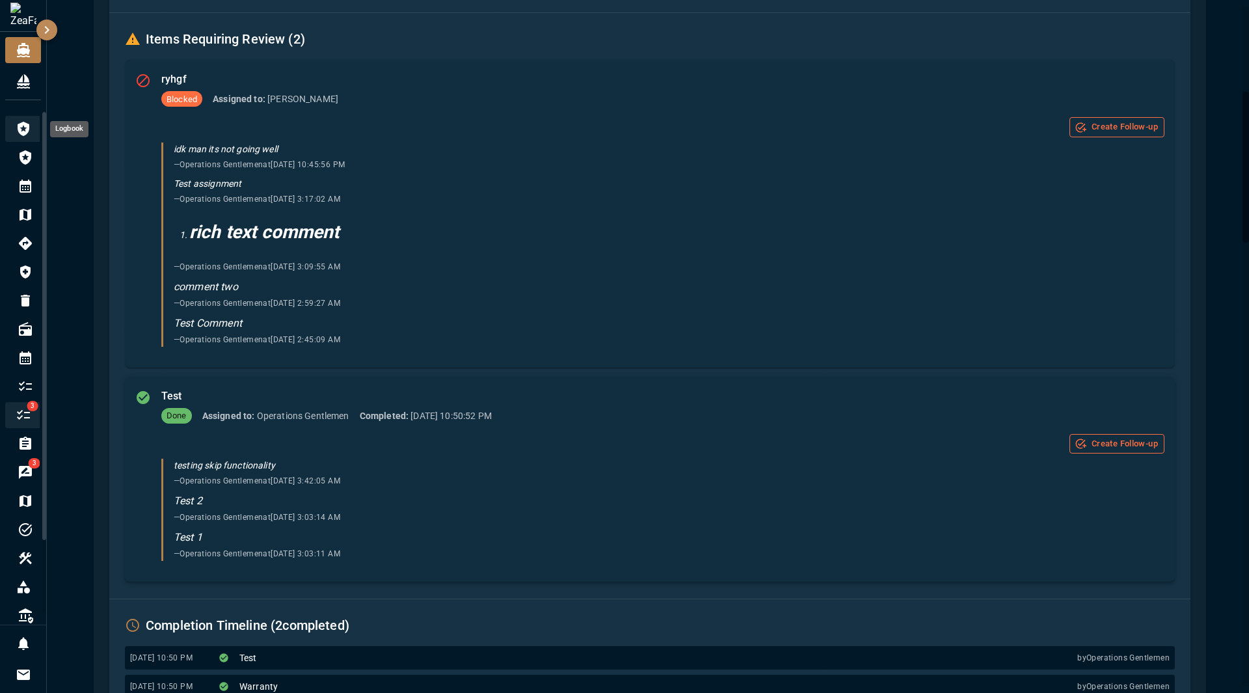
click at [18, 123] on icon "Logbook" at bounding box center [24, 129] width 16 height 16
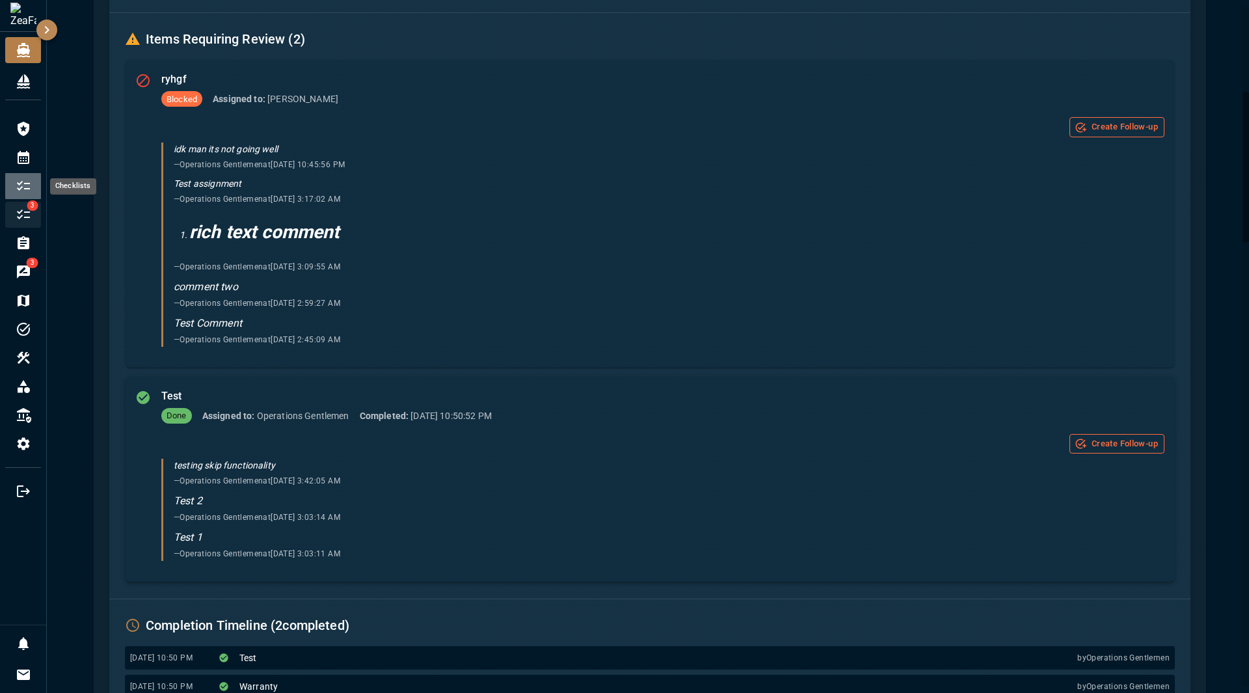
click at [25, 191] on icon "Checklists" at bounding box center [24, 186] width 16 height 16
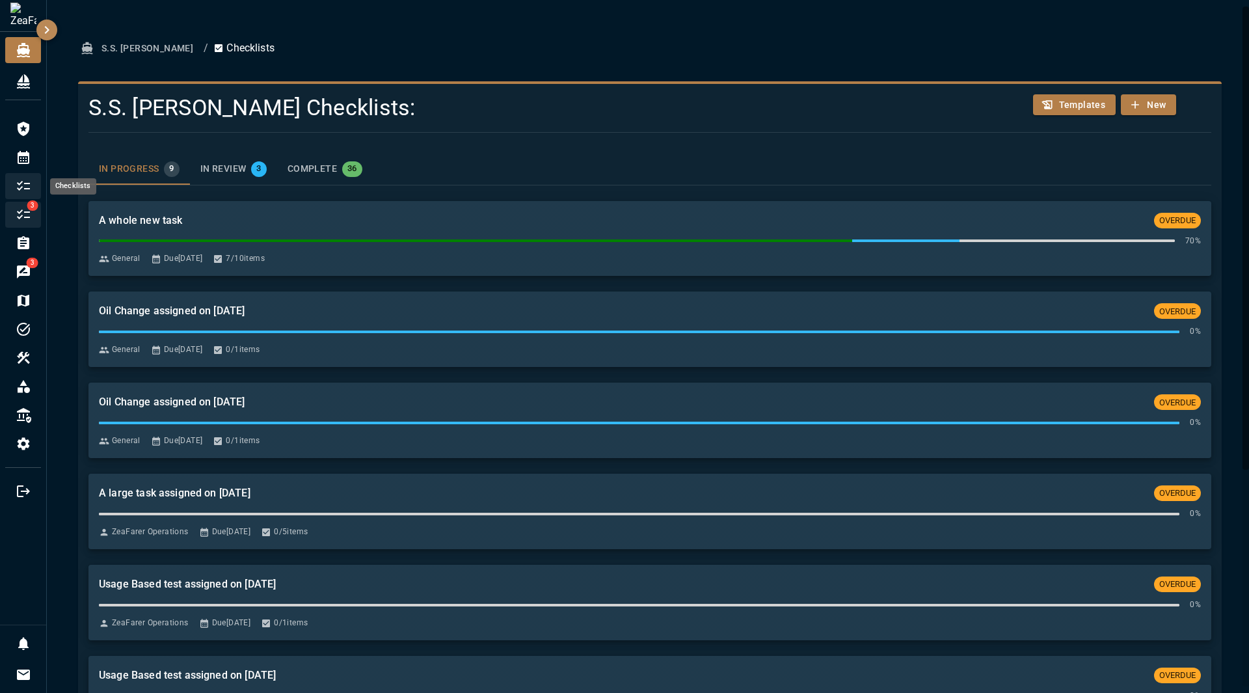
click at [25, 191] on icon "Checklists" at bounding box center [24, 186] width 16 height 16
click at [7, 127] on div "Logbook" at bounding box center [23, 129] width 36 height 26
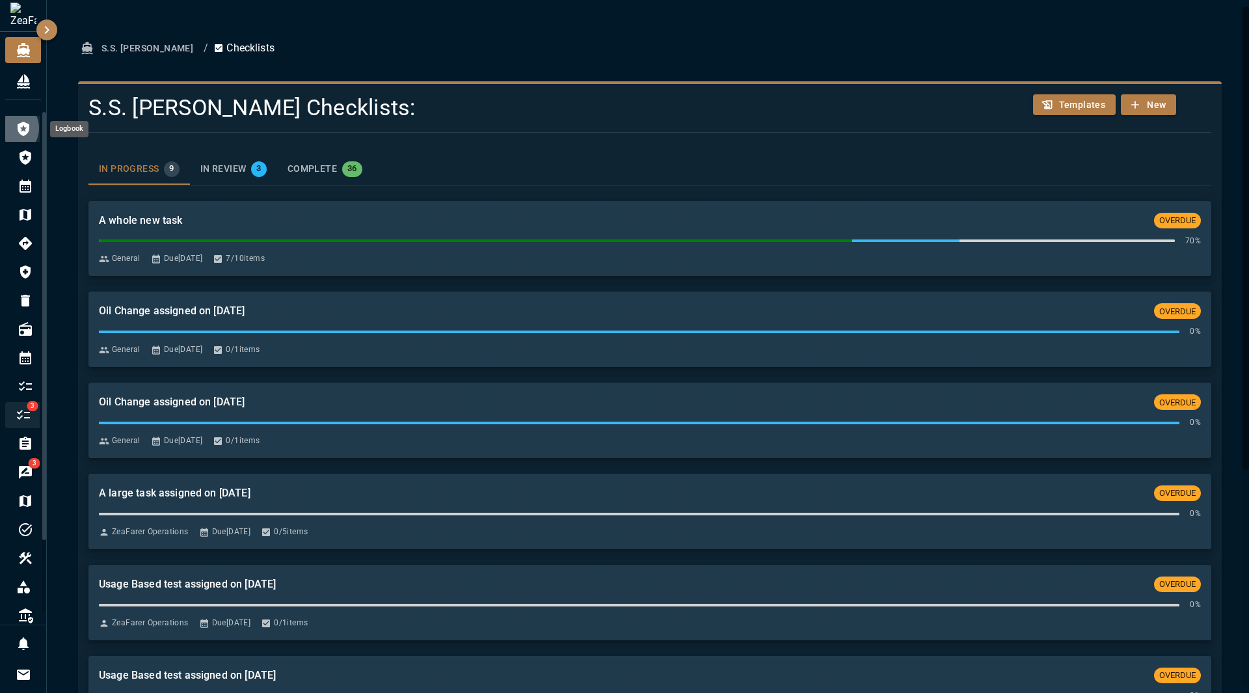
click at [8, 128] on div "Logbook" at bounding box center [25, 129] width 40 height 26
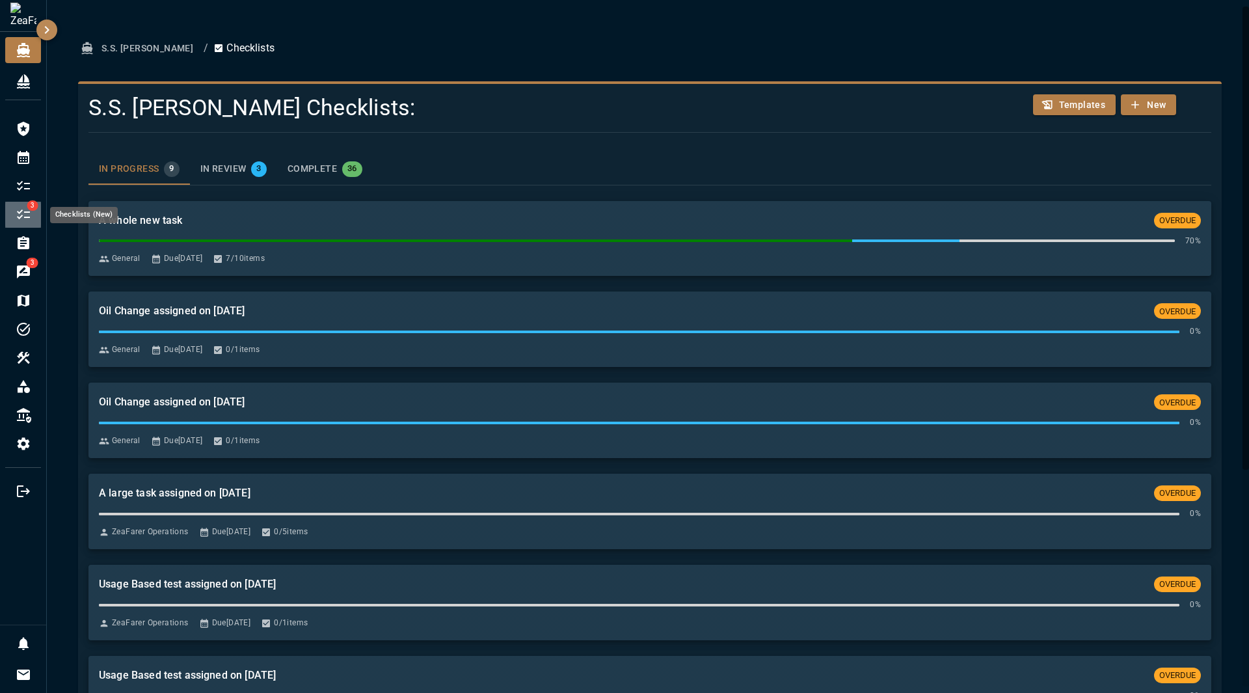
click at [24, 216] on icon "Checklists (New)" at bounding box center [24, 215] width 16 height 16
click at [22, 218] on icon "Checklists (New)" at bounding box center [24, 215] width 16 height 16
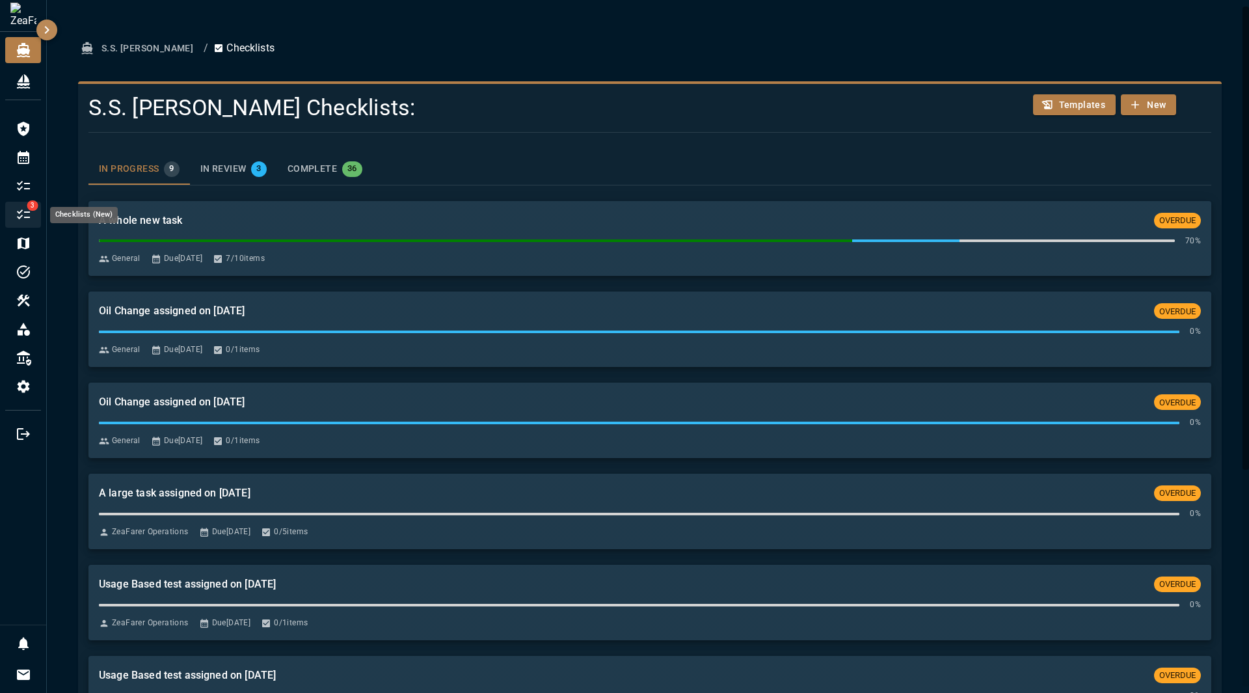
click at [22, 218] on icon "Checklists (New)" at bounding box center [24, 215] width 16 height 16
click at [13, 211] on div "3" at bounding box center [23, 215] width 36 height 26
click at [29, 247] on icon "Checklists" at bounding box center [24, 243] width 16 height 16
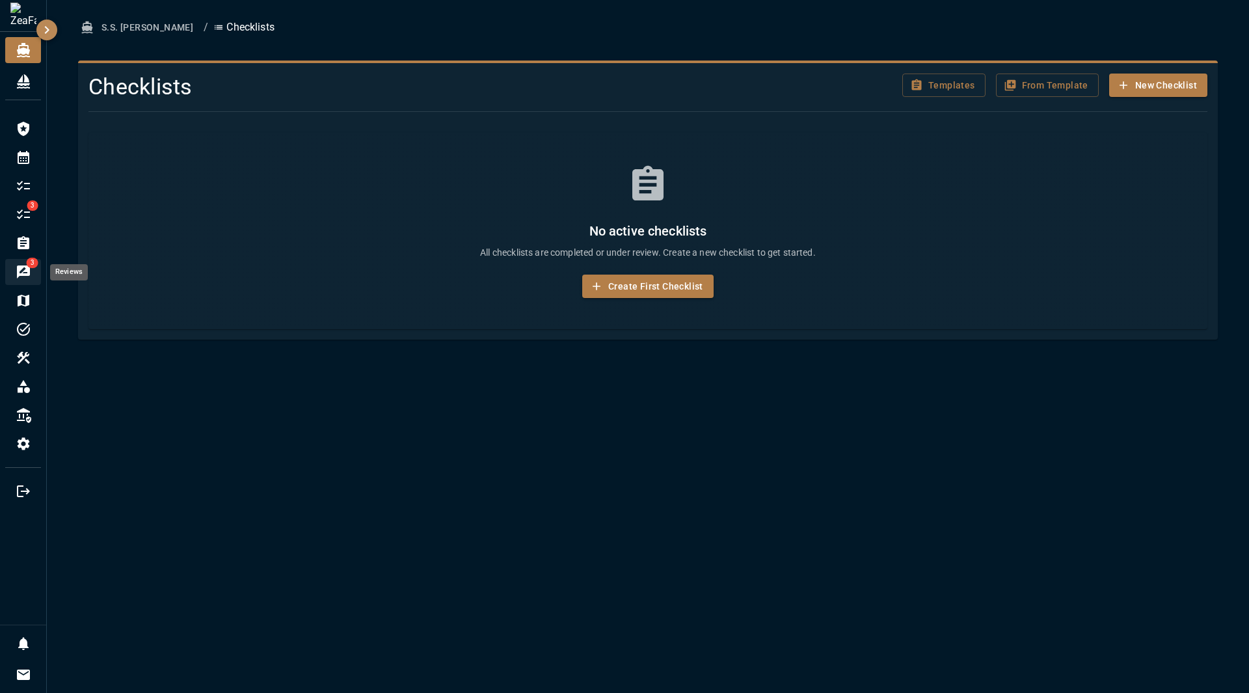
click at [27, 274] on icon "Reviews" at bounding box center [23, 271] width 13 height 13
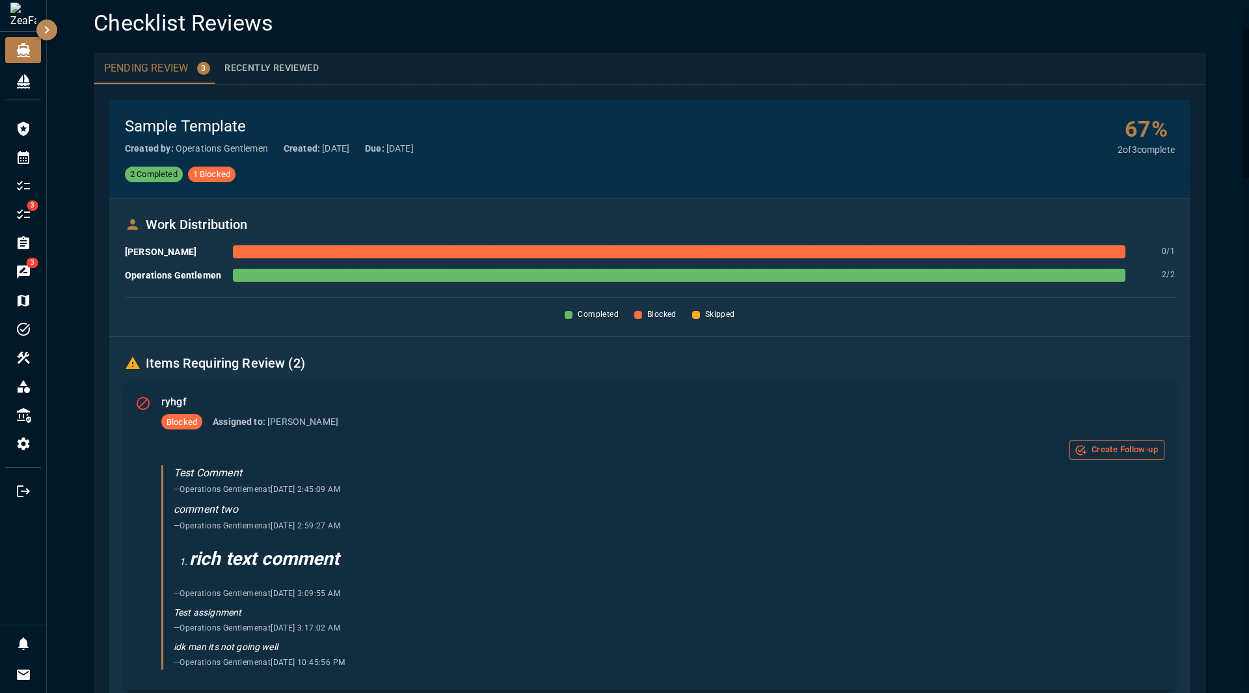
scroll to position [260, 0]
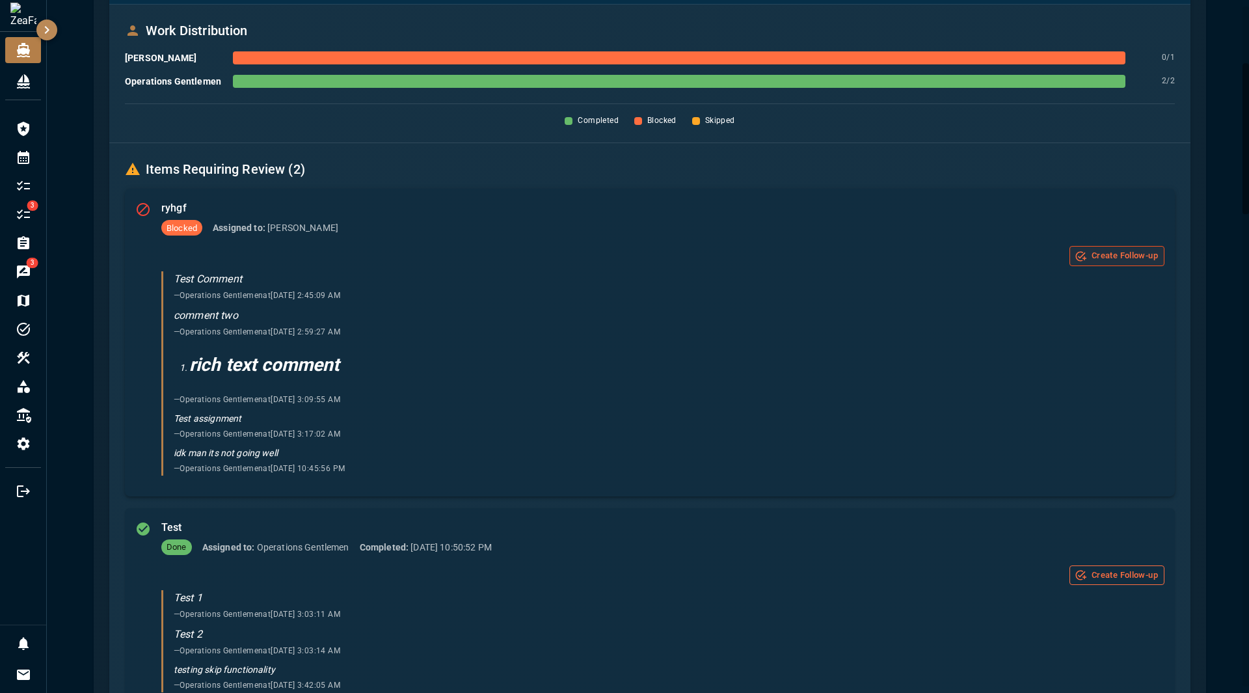
click at [723, 256] on button "Create Follow-up" at bounding box center [1116, 256] width 95 height 20
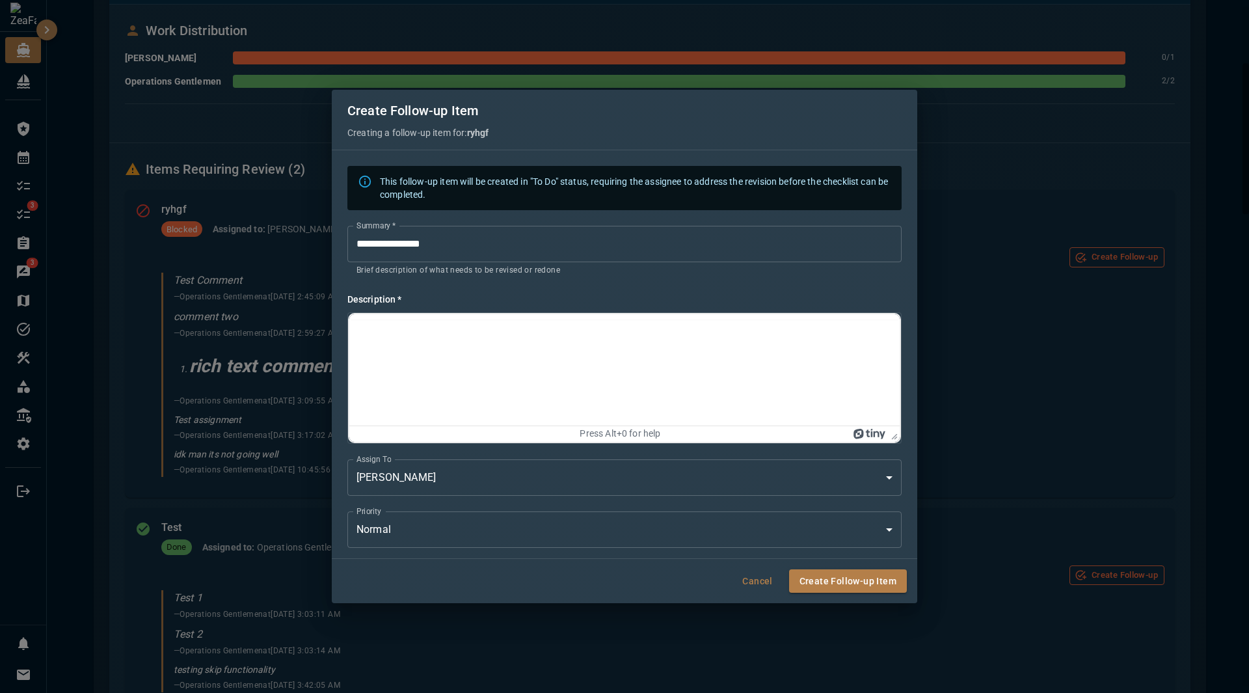
scroll to position [0, 0]
click at [723, 377] on html at bounding box center [624, 361] width 550 height 34
click at [723, 341] on div "**********" at bounding box center [624, 346] width 1249 height 693
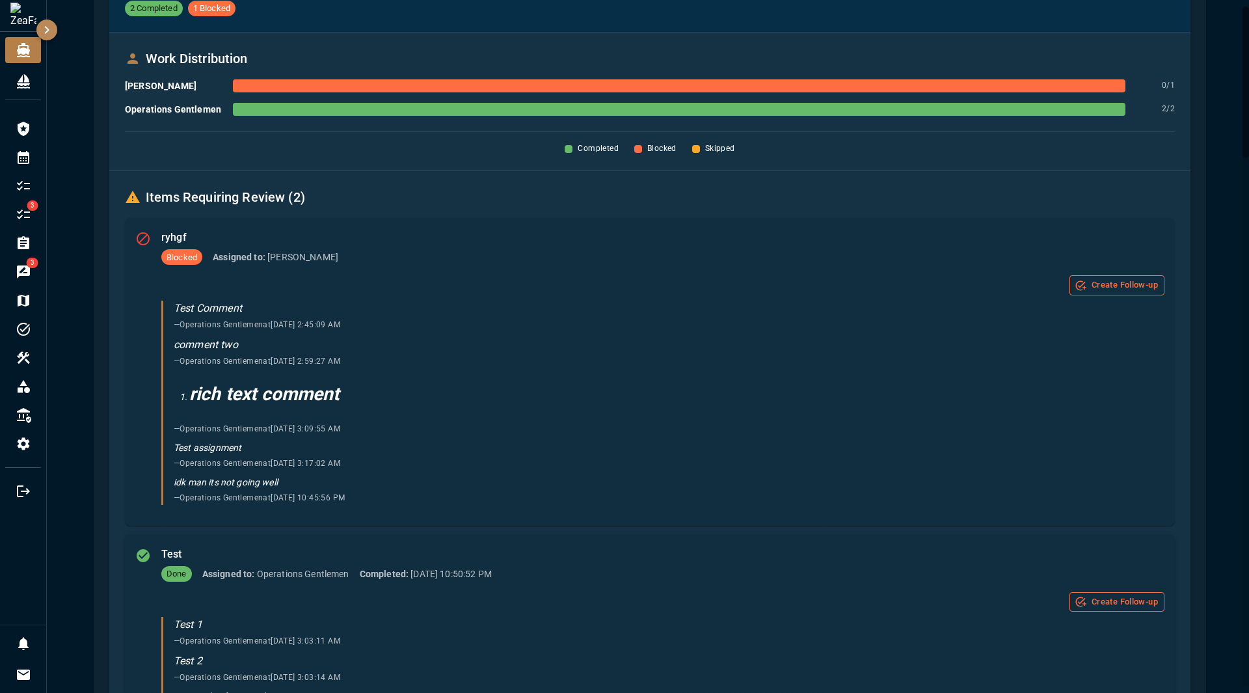
scroll to position [260, 0]
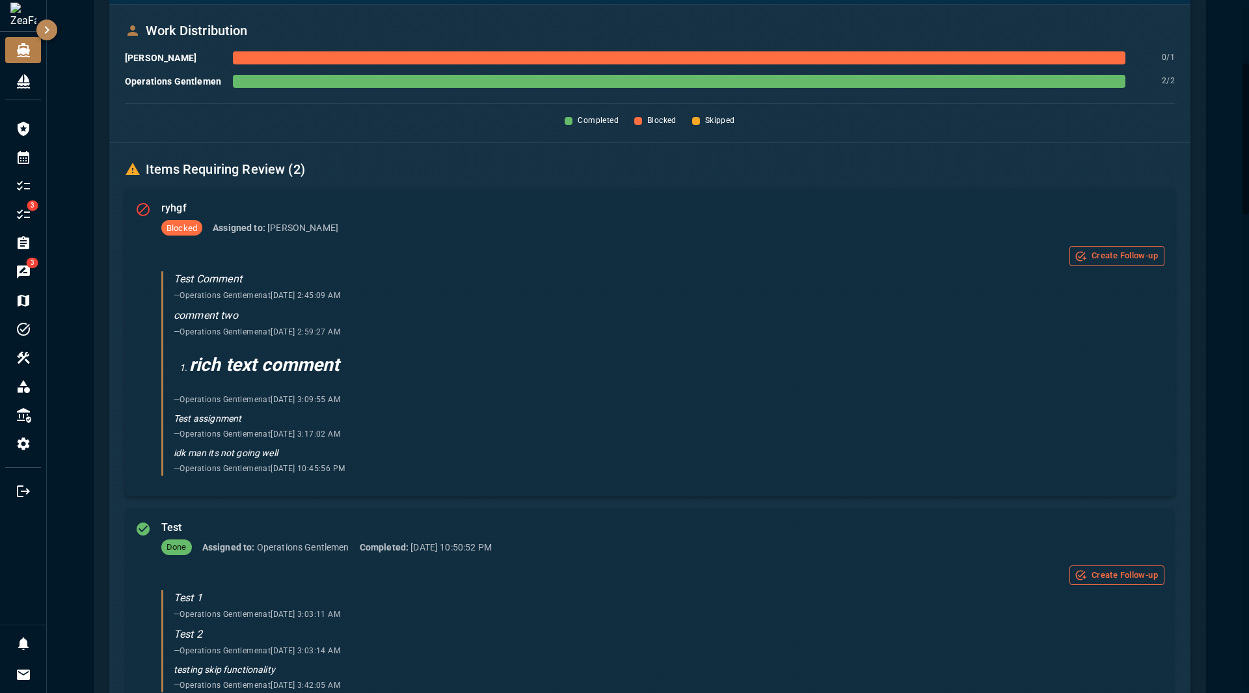
click at [723, 241] on div "ryhgf Blocked Assigned to: Jon Create Follow-up Test Comment — Operations Gentl…" at bounding box center [662, 339] width 1003 height 281
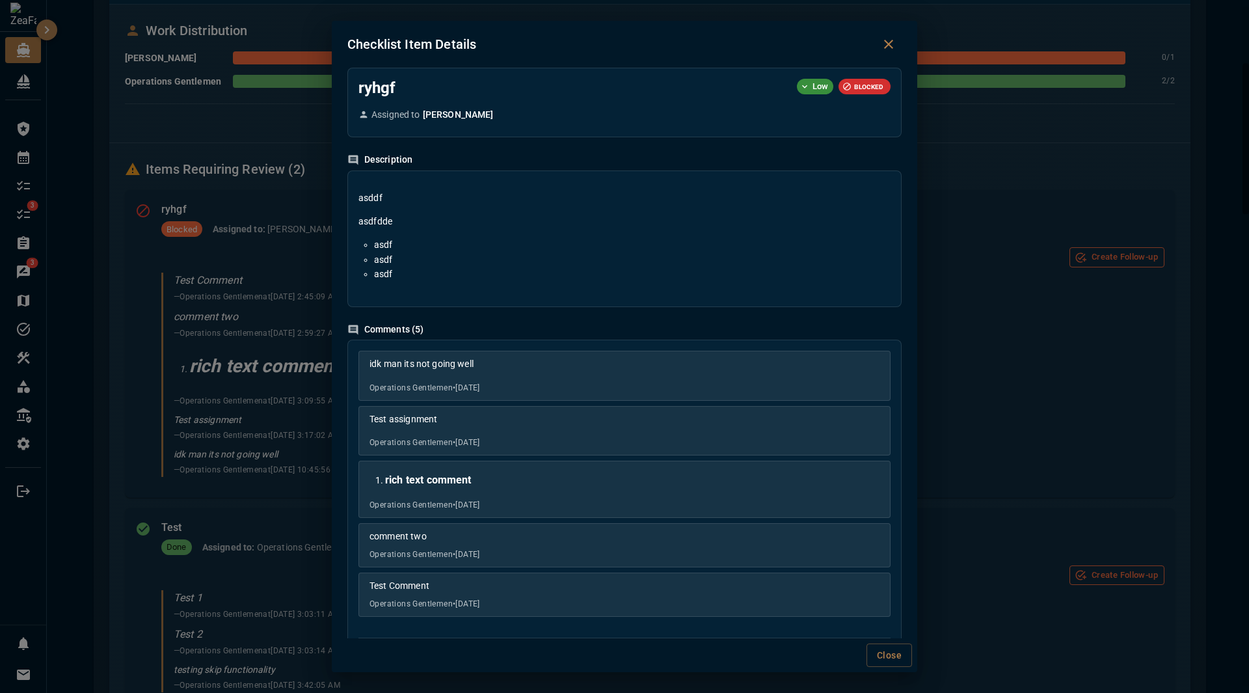
click at [723, 257] on div "Checklist Item Details ryhgf Low BLOCKED Assigned to Jon Description asddf asdf…" at bounding box center [624, 346] width 1249 height 693
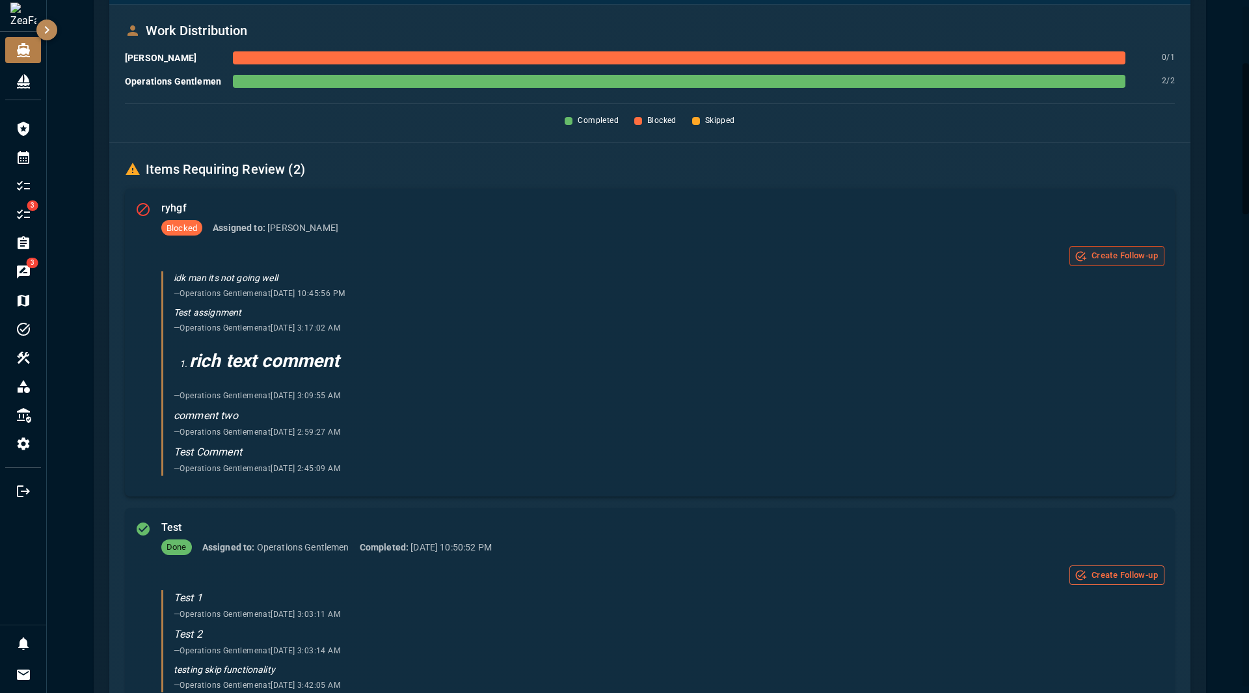
click at [723, 260] on icon "Create a follow-up item for revision" at bounding box center [1080, 256] width 12 height 12
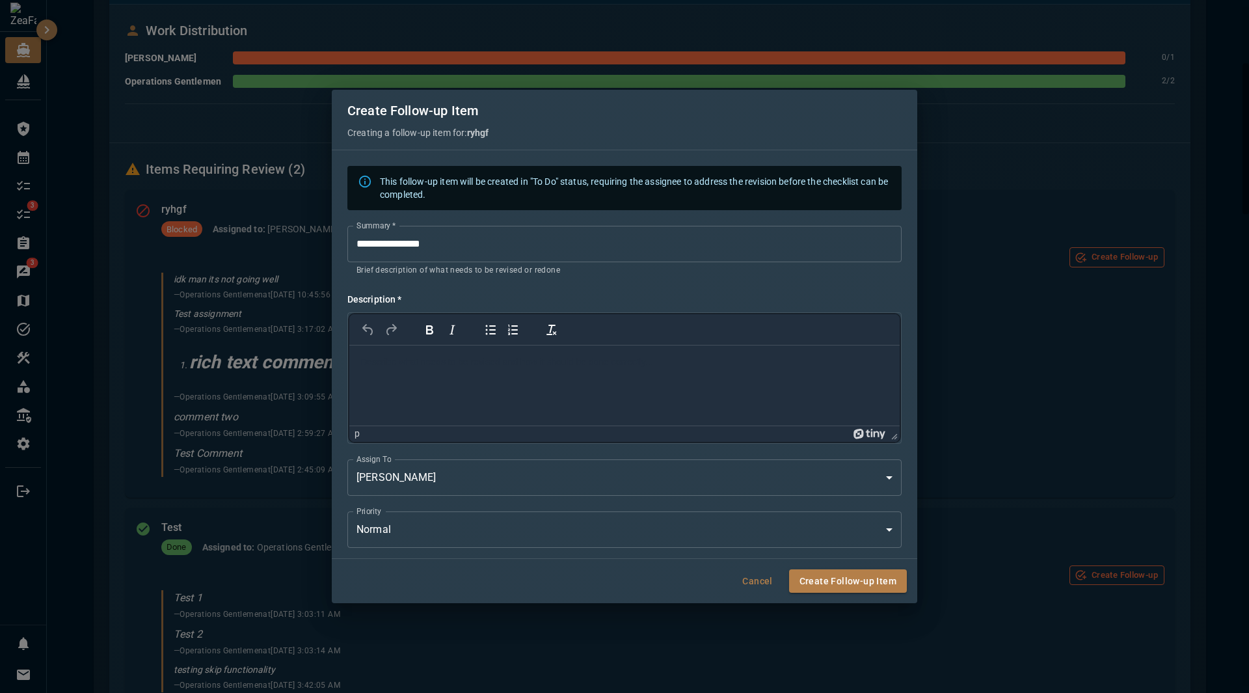
scroll to position [0, 0]
click at [723, 420] on div "**********" at bounding box center [624, 346] width 1249 height 693
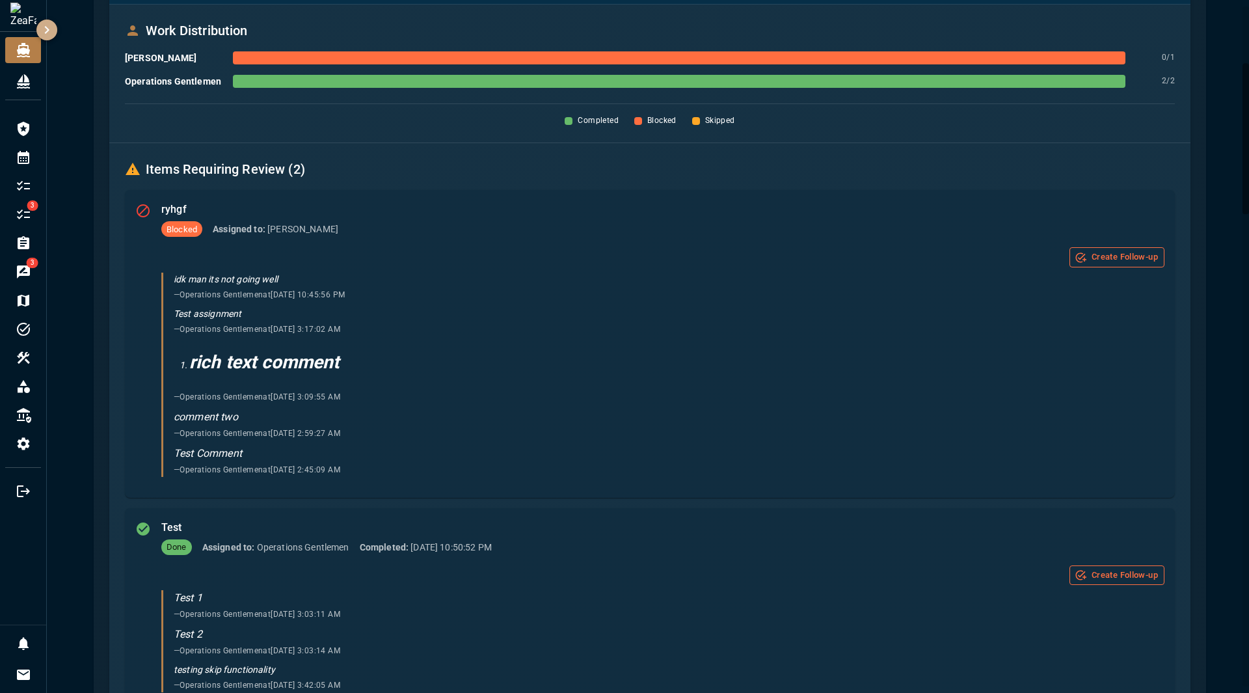
click at [48, 29] on icon "button" at bounding box center [47, 30] width 5 height 8
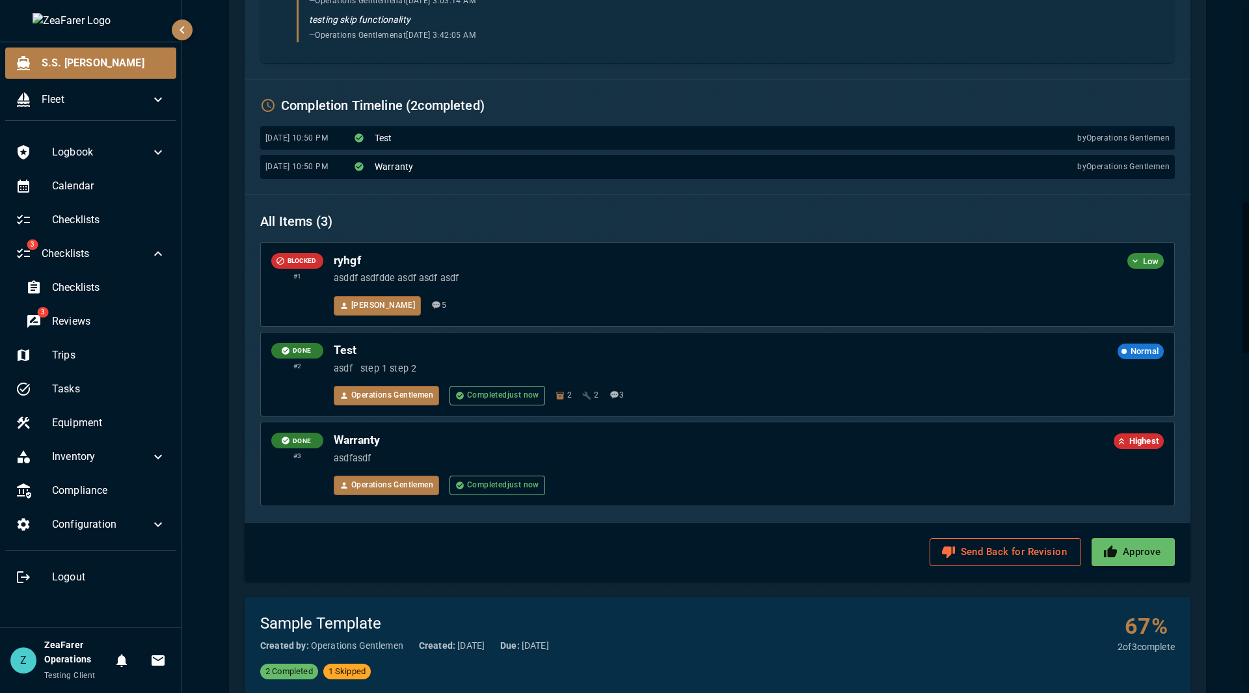
scroll to position [910, 0]
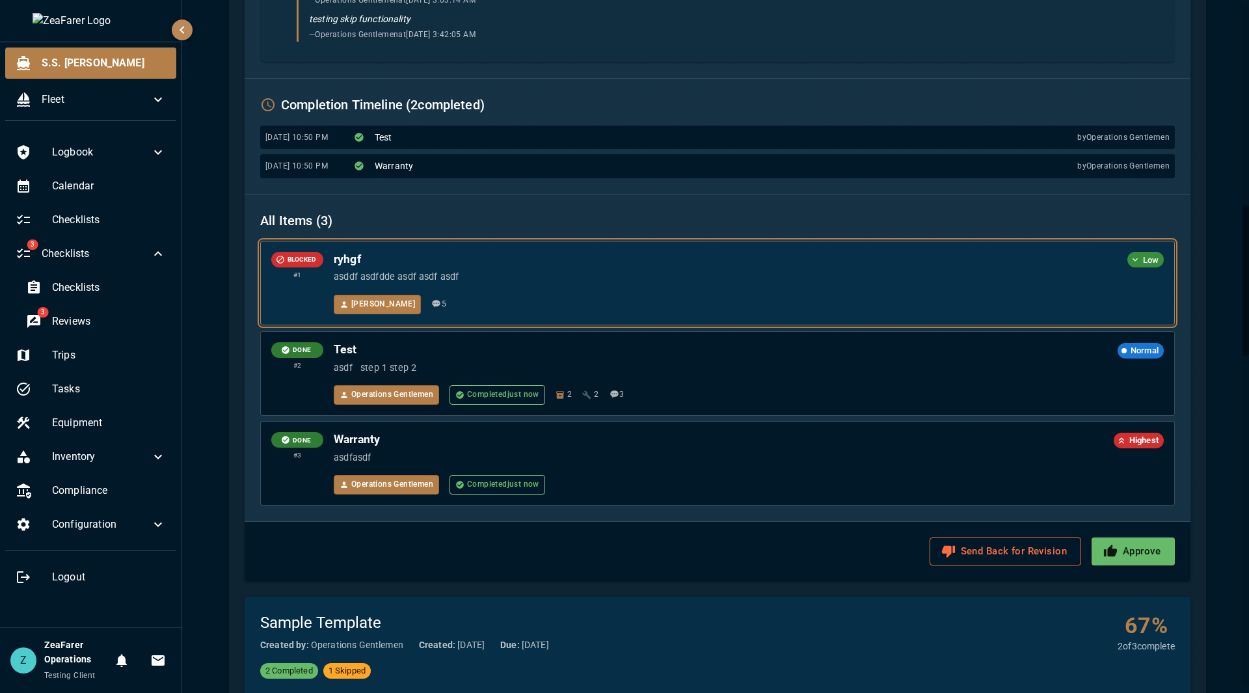
click at [704, 296] on div "Jon 💬 5" at bounding box center [749, 305] width 830 height 20
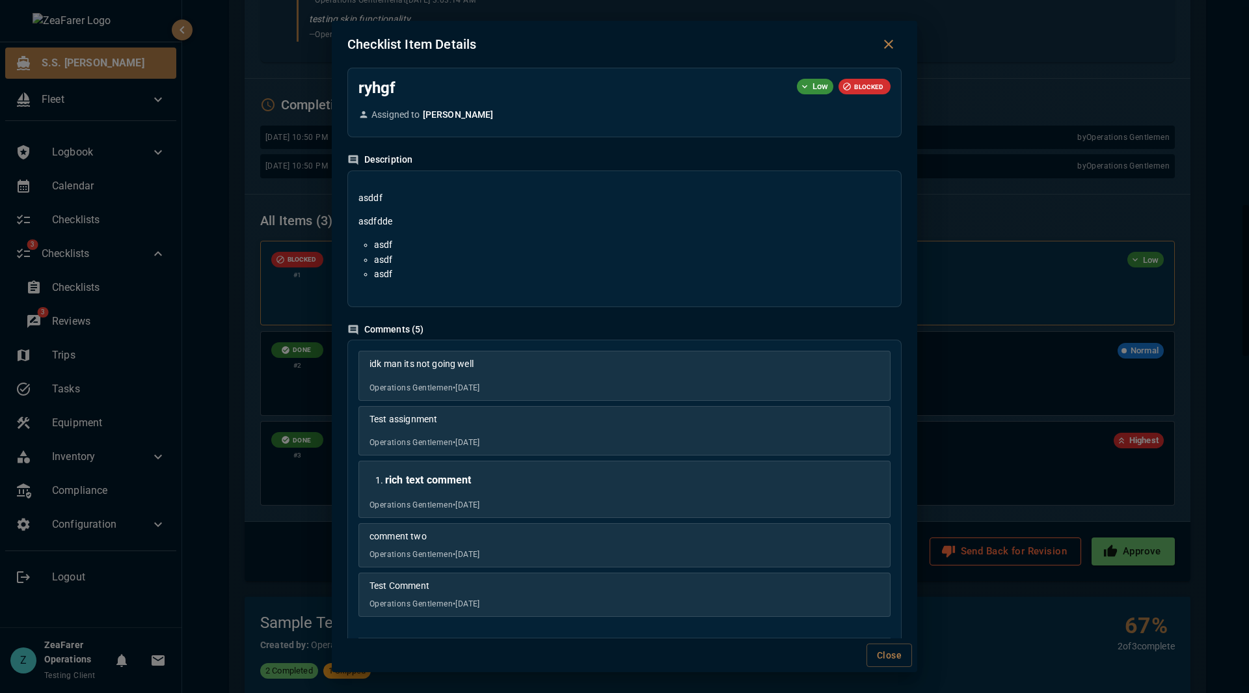
scroll to position [0, 0]
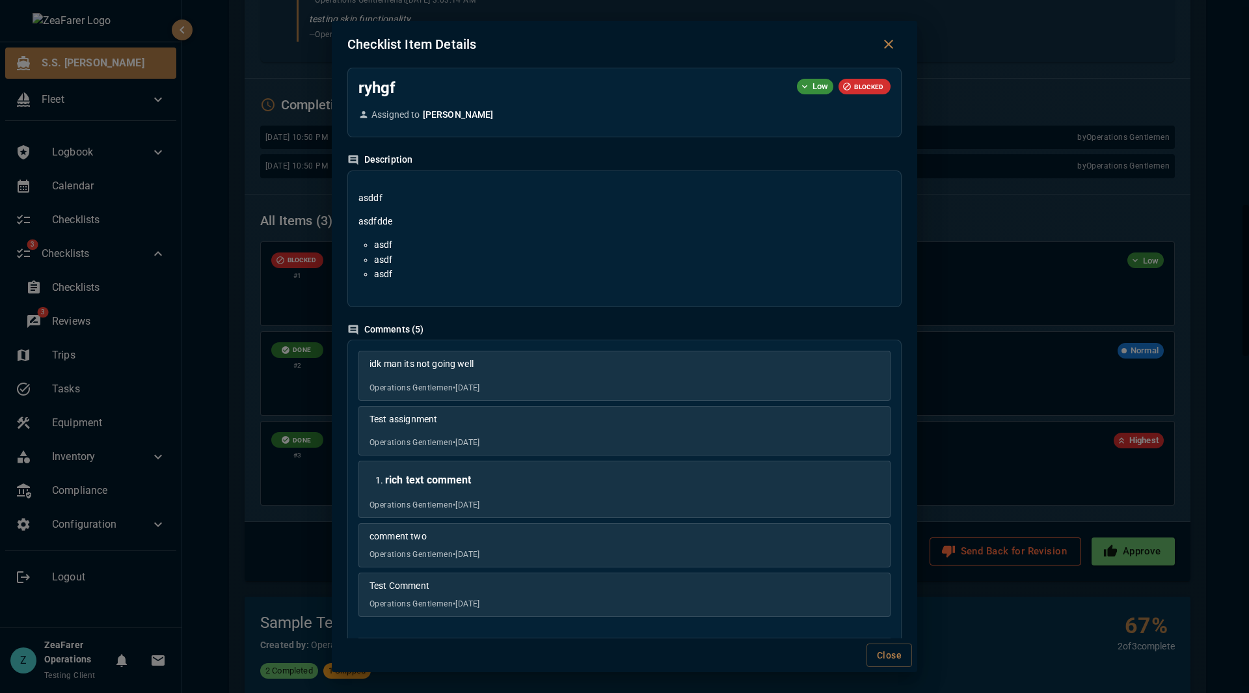
click at [723, 265] on div "Checklist Item Details ryhgf Low BLOCKED Assigned to Jon Description asddf asdf…" at bounding box center [624, 346] width 1249 height 693
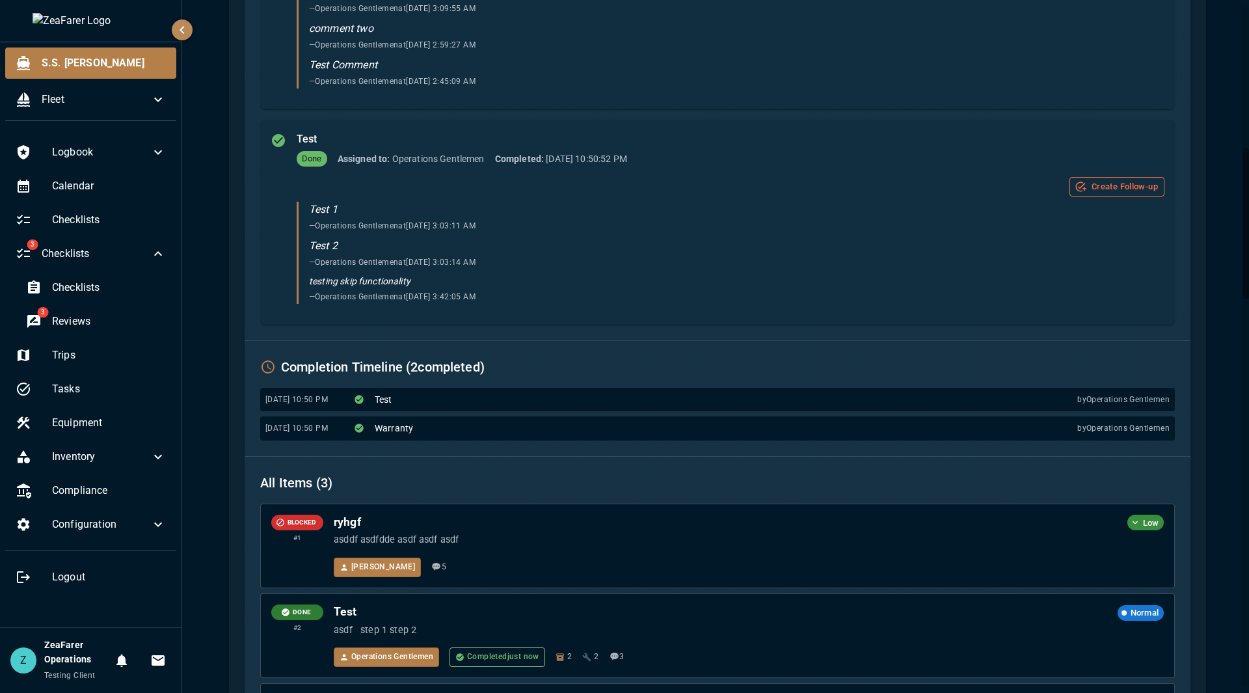
scroll to position [650, 0]
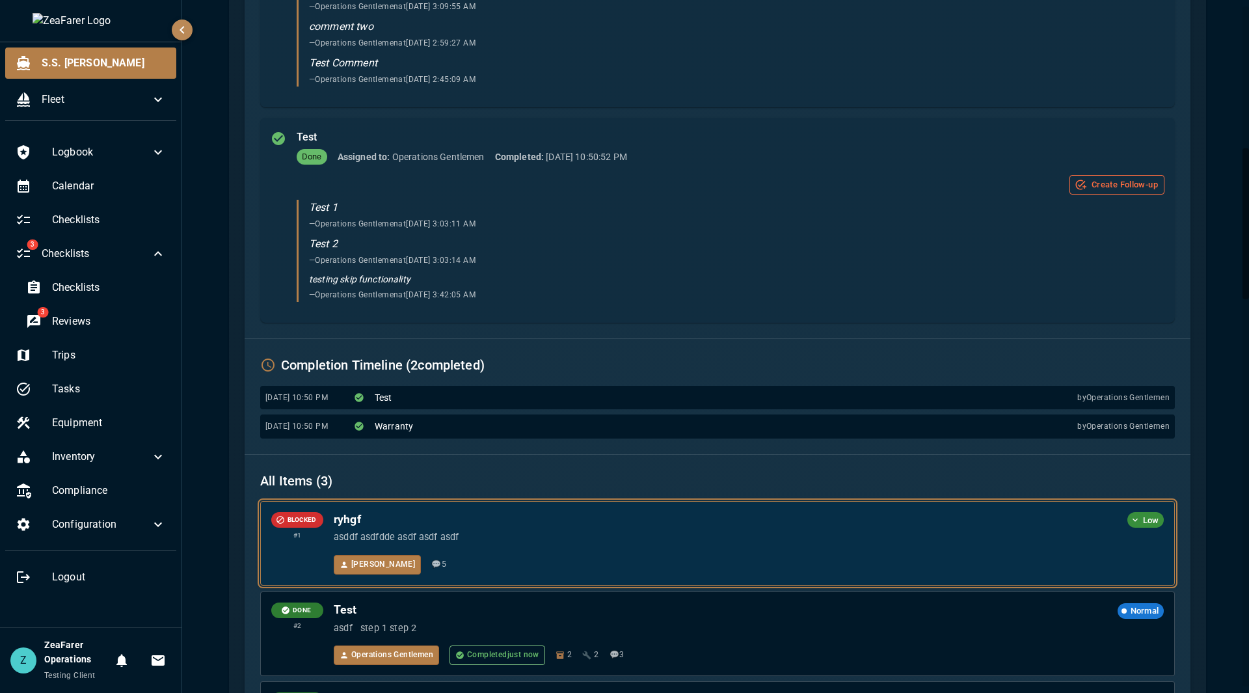
click at [723, 549] on div "ryhgf Low asddf asdfdde asdf asdf asdf Jon 💬 5" at bounding box center [749, 543] width 830 height 62
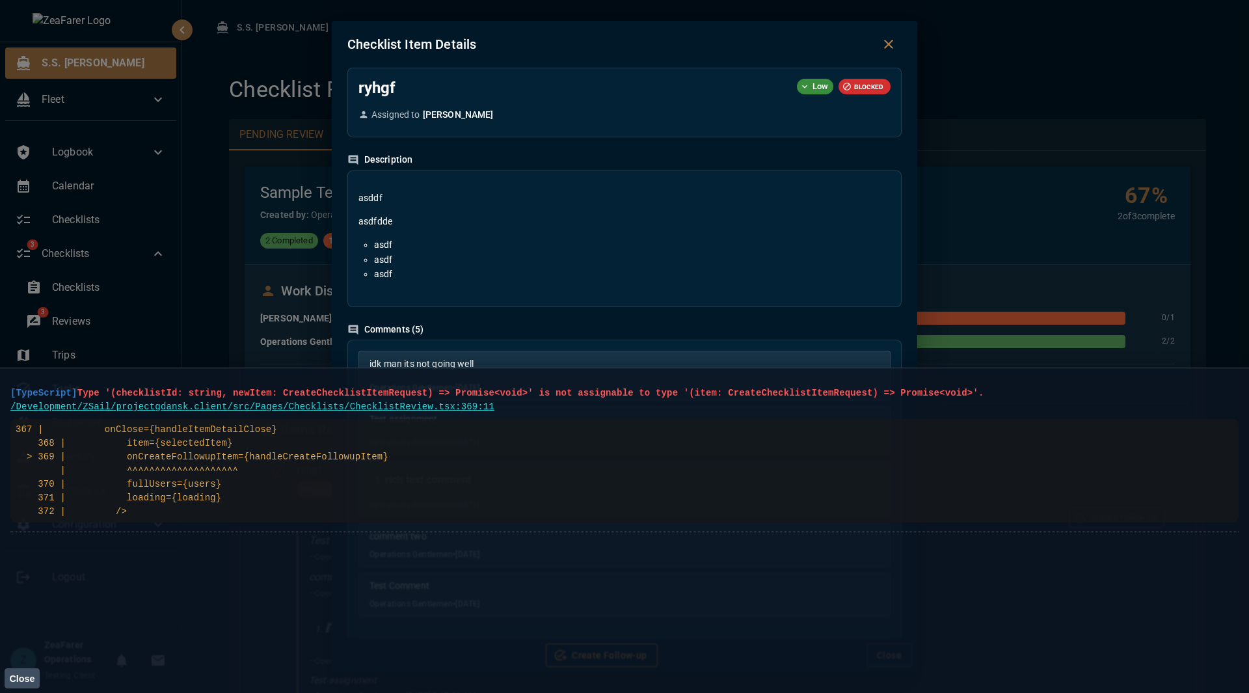
scroll to position [0, 0]
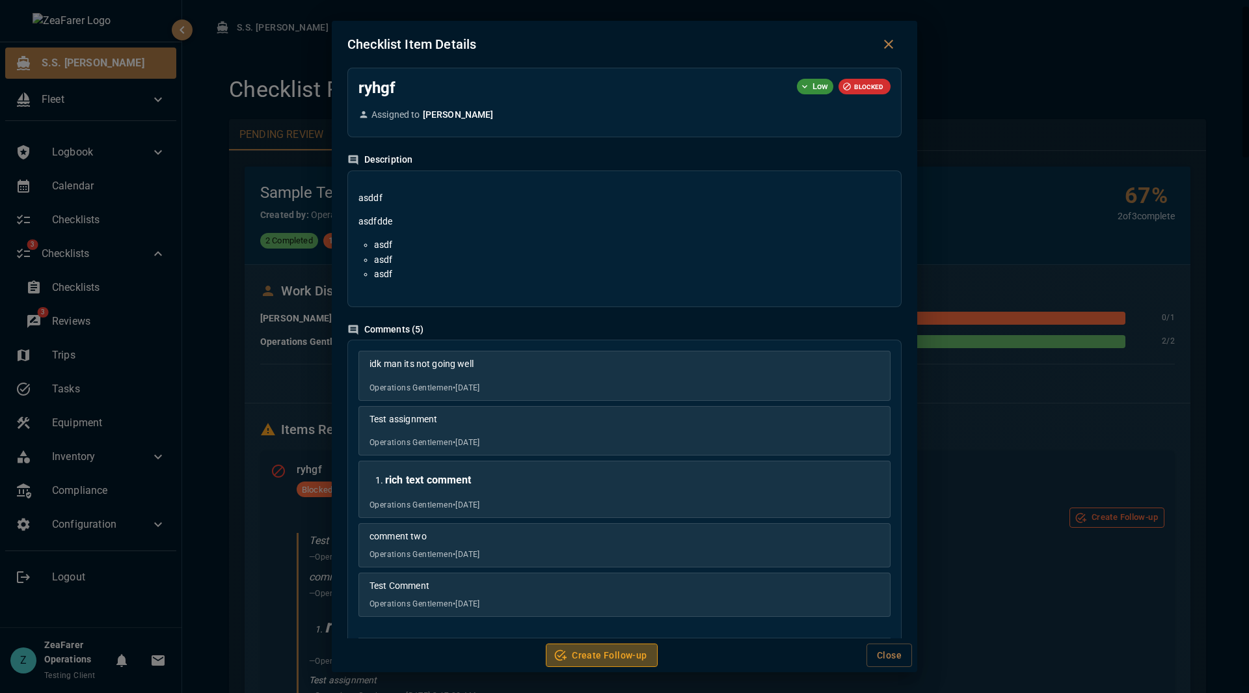
click at [637, 625] on button "Create Follow-up" at bounding box center [601, 655] width 111 height 24
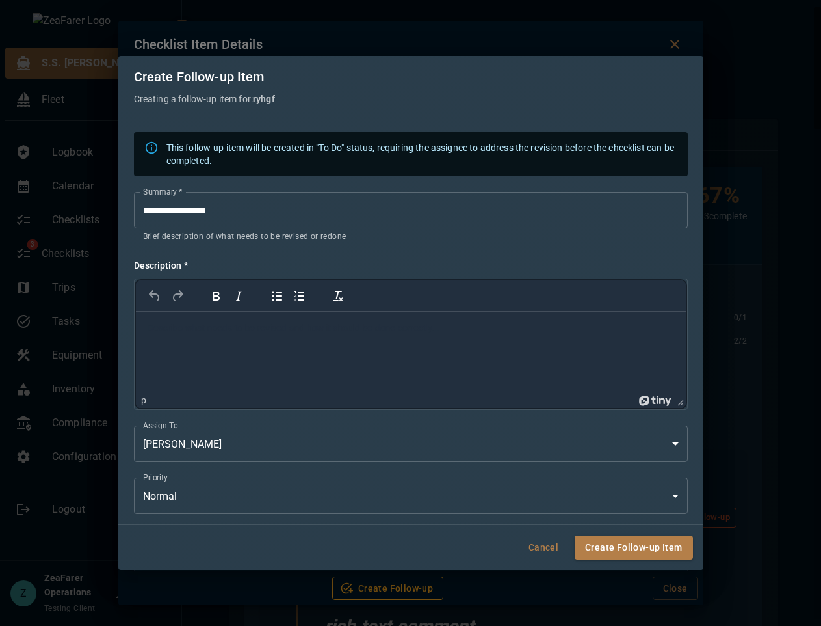
click at [539, 549] on button "Cancel" at bounding box center [544, 547] width 42 height 24
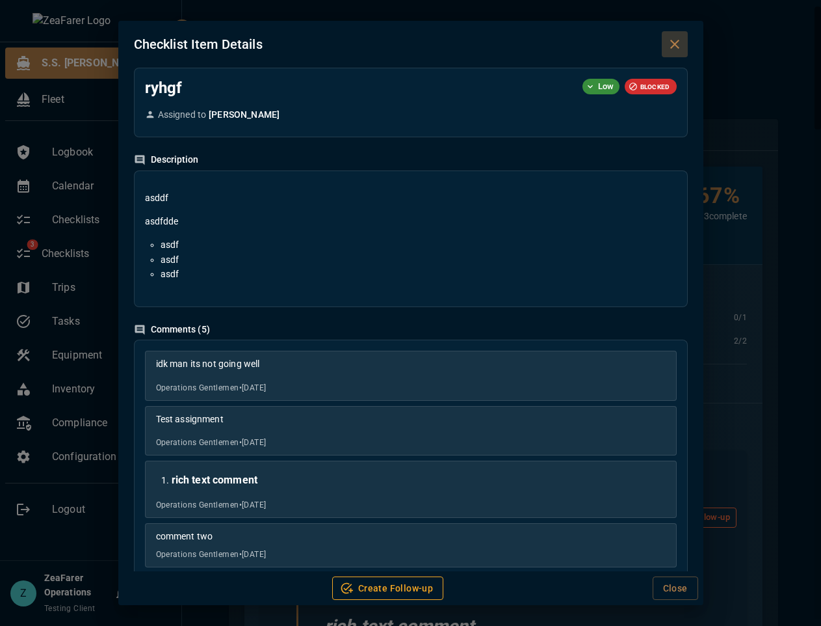
click at [681, 40] on icon "Close dialog" at bounding box center [675, 44] width 16 height 16
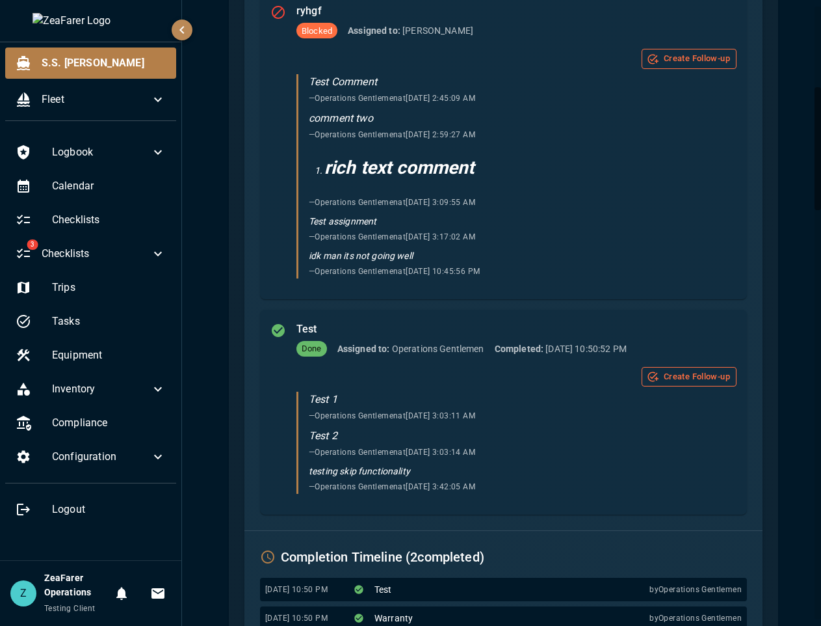
scroll to position [910, 0]
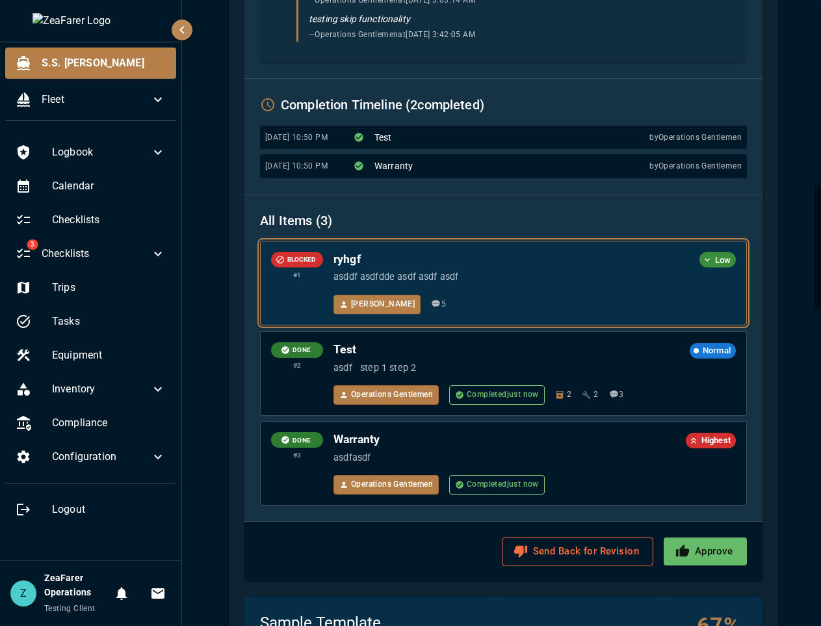
click at [486, 260] on h6 "ryhgf" at bounding box center [514, 259] width 360 height 15
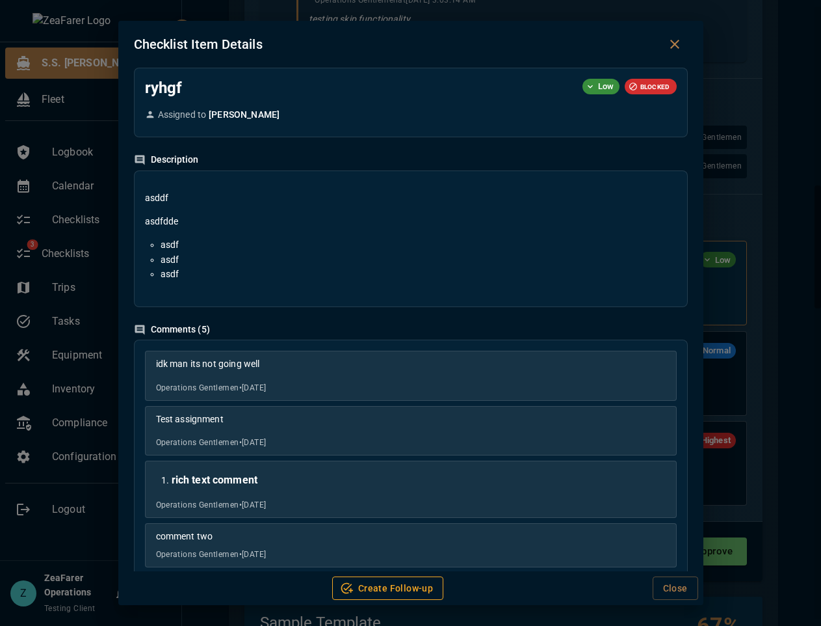
scroll to position [0, 0]
click at [723, 224] on div "Checklist Item Details ryhgf Low BLOCKED Assigned to Jon Description asddf asdf…" at bounding box center [410, 313] width 821 height 626
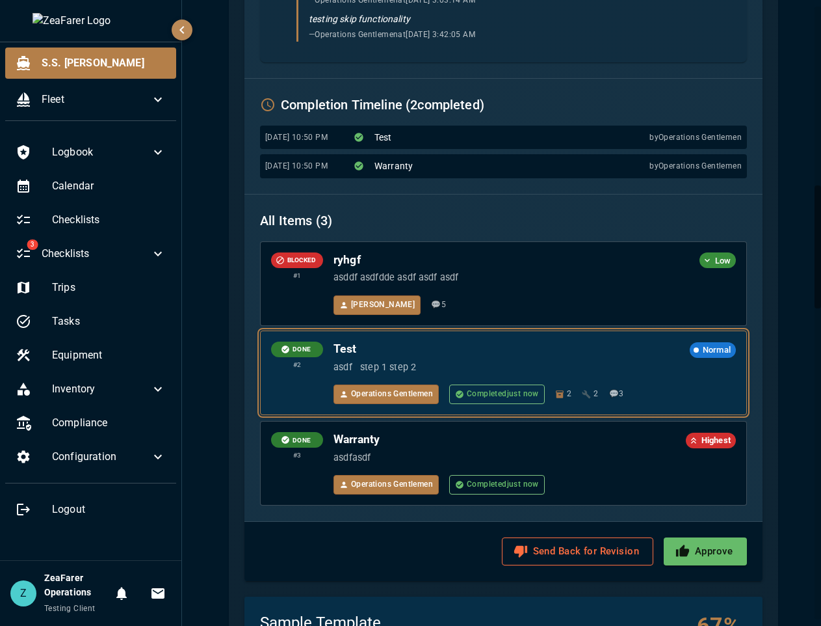
click at [608, 388] on div "Operations Gentlemen Completed just now 2 2 💬 3" at bounding box center [535, 394] width 403 height 20
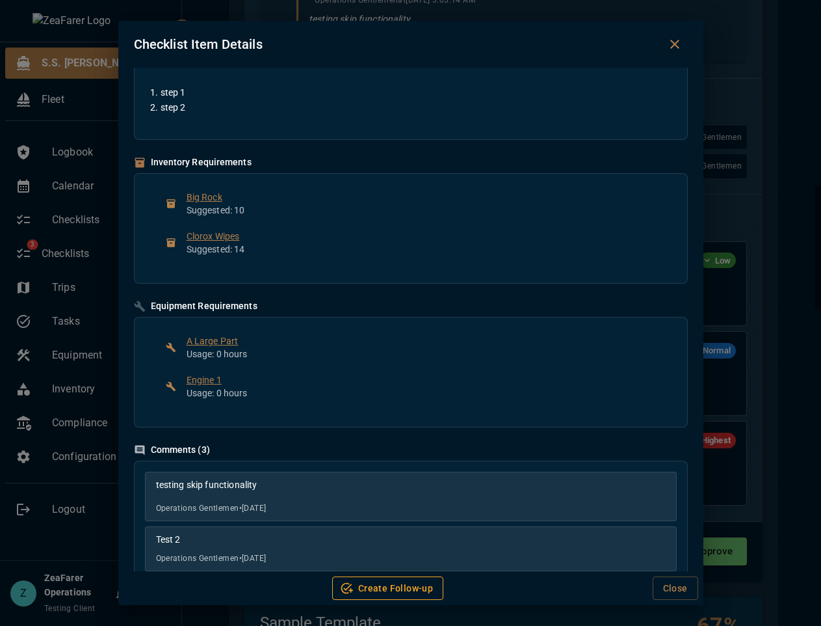
scroll to position [195, 0]
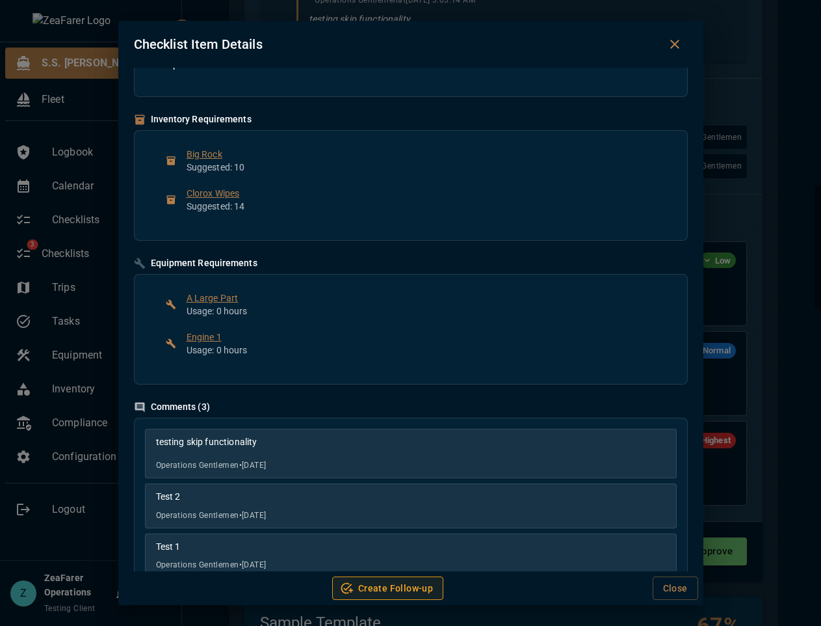
click at [401, 592] on button "Create Follow-up" at bounding box center [387, 588] width 111 height 24
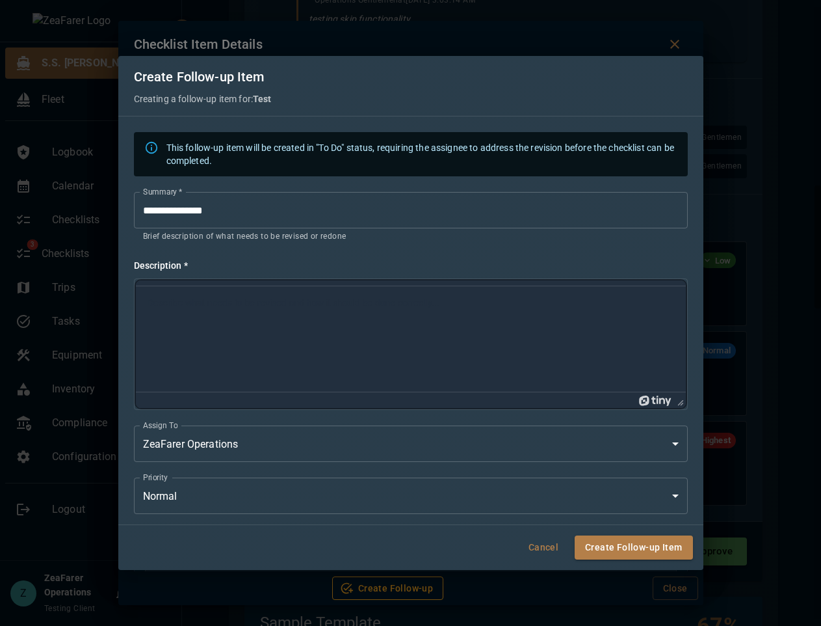
scroll to position [0, 0]
click at [723, 378] on div "**********" at bounding box center [410, 313] width 821 height 626
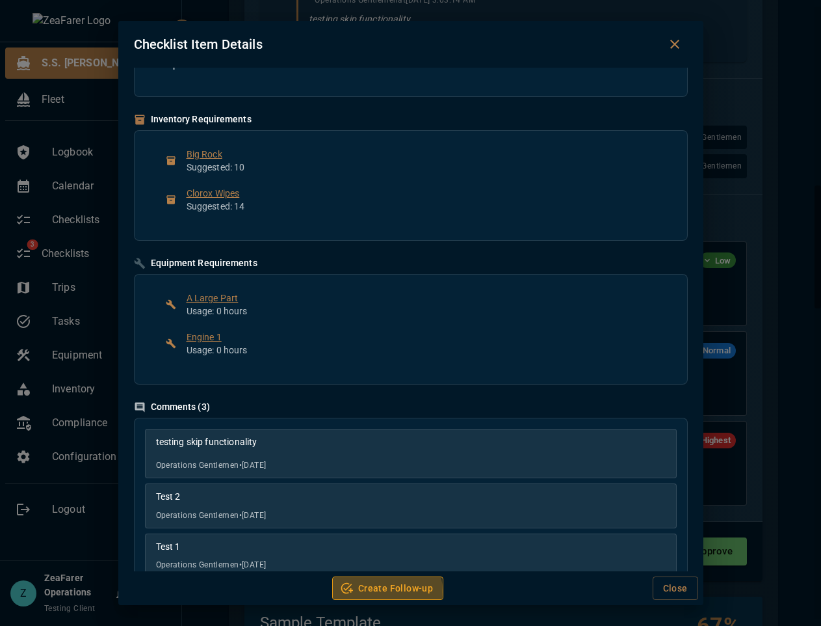
click at [378, 590] on button "Create Follow-up" at bounding box center [387, 588] width 111 height 24
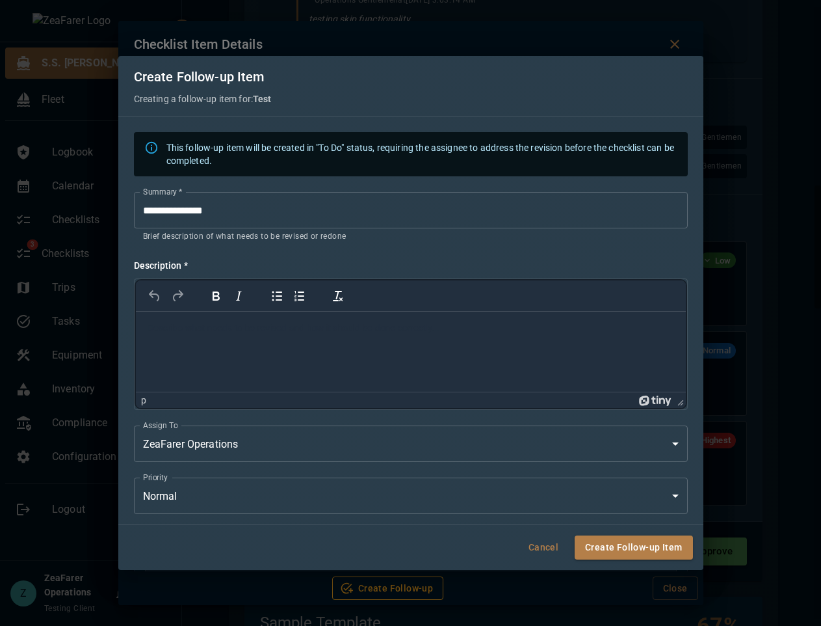
click at [723, 373] on div "**********" at bounding box center [410, 313] width 821 height 626
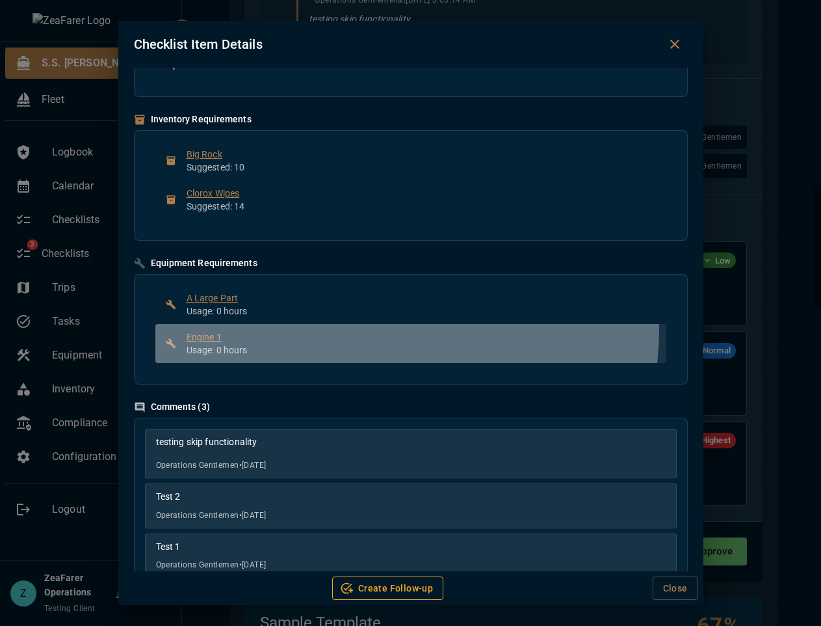
click at [356, 328] on div "Engine 1 Usage: 0 hours" at bounding box center [410, 343] width 511 height 39
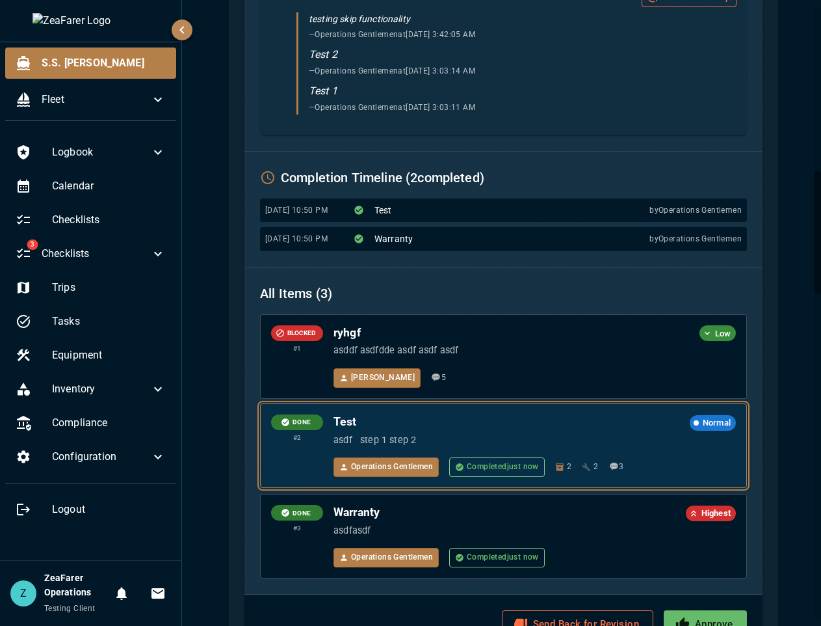
click at [601, 430] on div "Test Normal" at bounding box center [535, 422] width 403 height 16
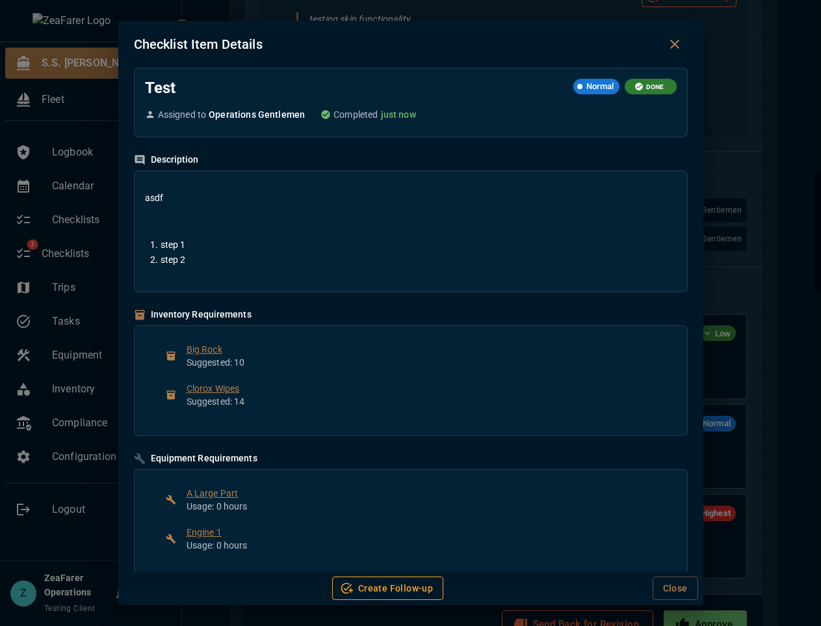
scroll to position [0, 0]
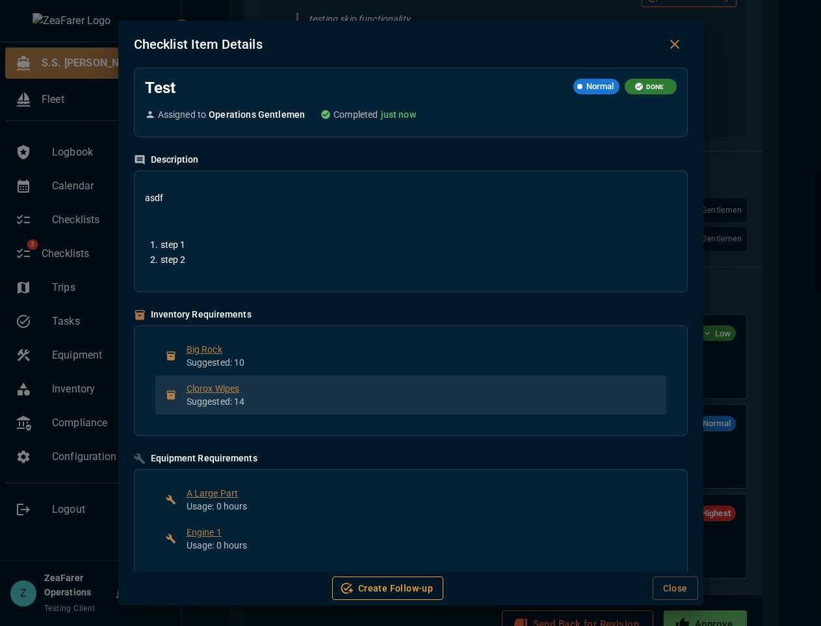
click at [217, 395] on div "Clorox Wipes Suggested: 14" at bounding box center [421, 395] width 469 height 26
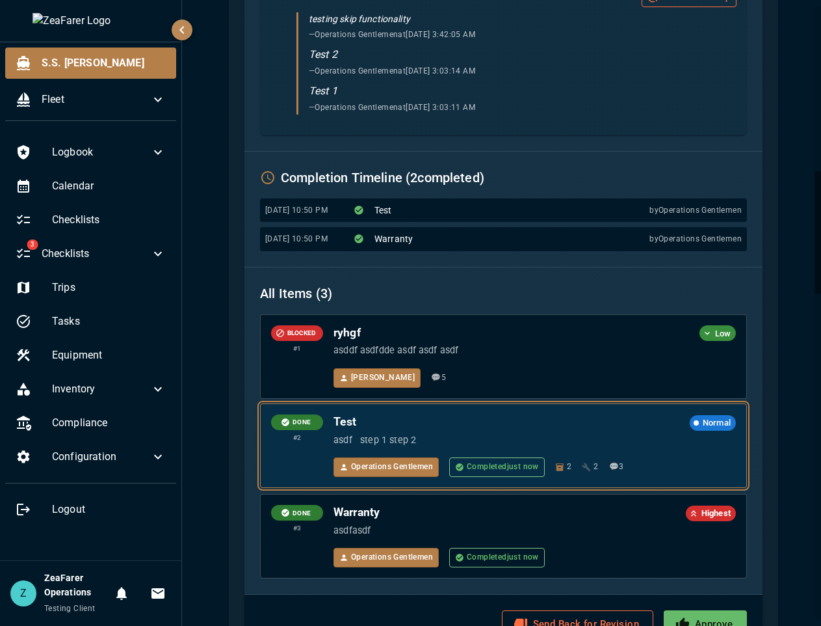
click at [536, 438] on p "asdf step 1 step 2" at bounding box center [535, 440] width 403 height 14
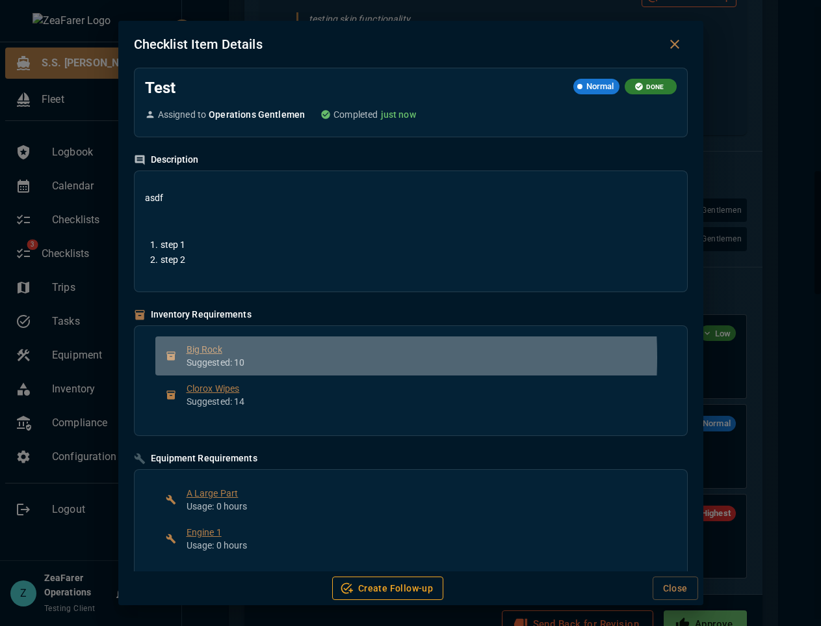
click at [204, 358] on p "Suggested: 10" at bounding box center [421, 362] width 469 height 13
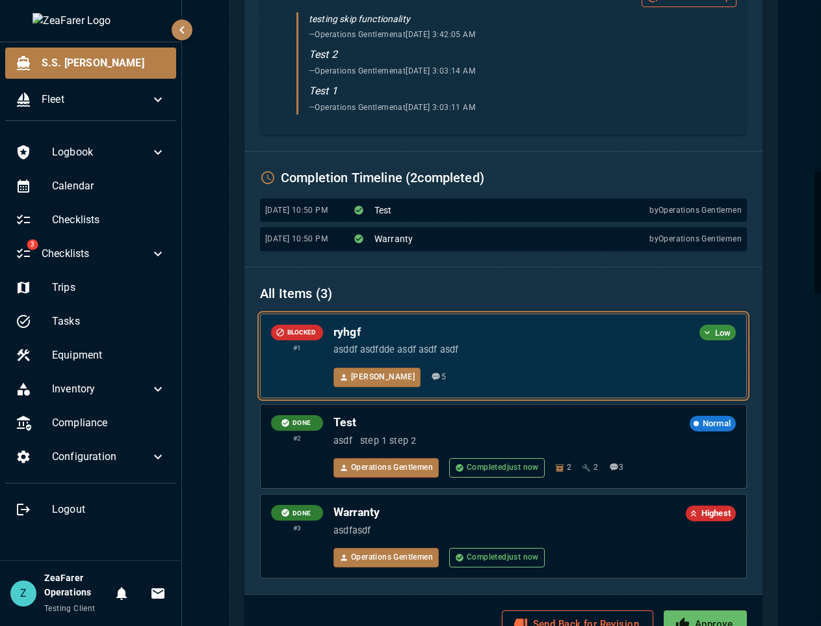
click at [548, 352] on p "asddf asdfdde asdf asdf asdf" at bounding box center [535, 350] width 403 height 14
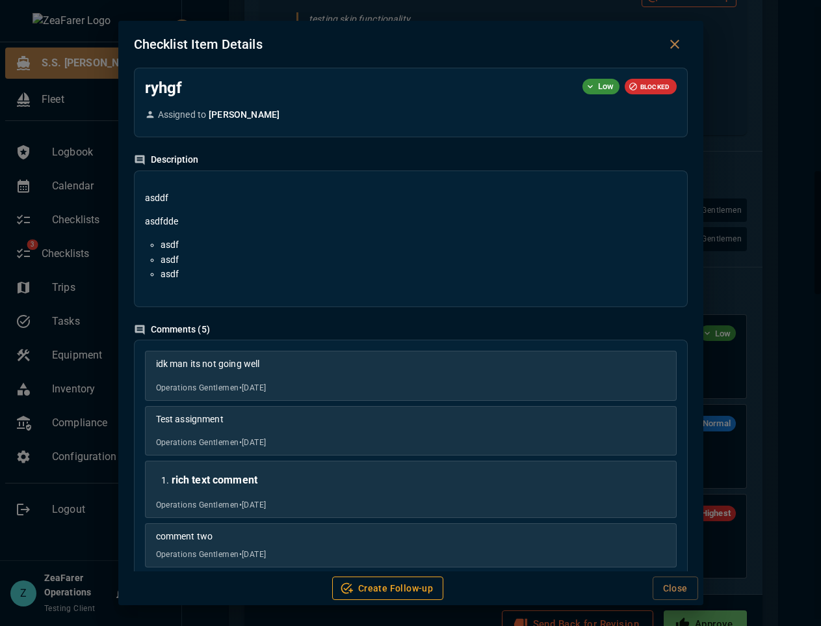
drag, startPoint x: 709, startPoint y: 365, endPoint x: 711, endPoint y: 385, distance: 19.6
click at [709, 366] on div "Checklist Item Details ryhgf Low BLOCKED Assigned to Jon Description asddf asdf…" at bounding box center [410, 313] width 821 height 626
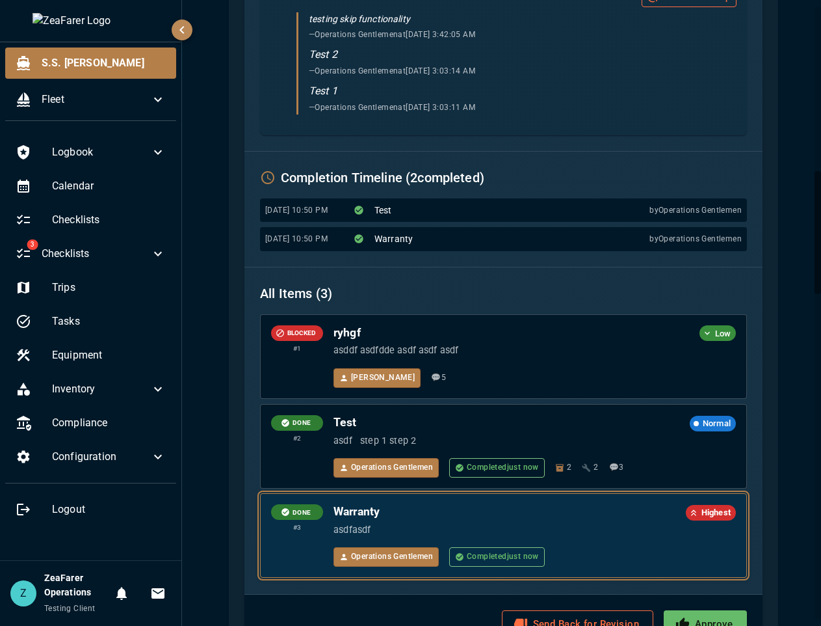
click at [586, 549] on div "Operations Gentlemen Completed just now" at bounding box center [535, 557] width 403 height 20
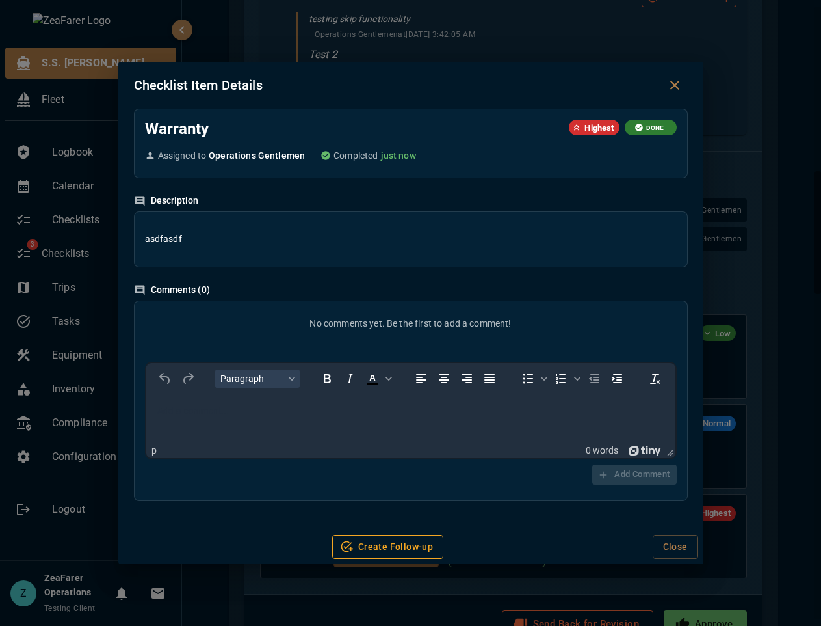
click at [694, 285] on div "Warranty Highest DONE Assigned to Operations Gentlemen Completed just now Descr…" at bounding box center [410, 319] width 585 height 421
click at [723, 335] on div "Checklist Item Details Warranty Highest DONE Assigned to Operations Gentlemen C…" at bounding box center [410, 313] width 821 height 626
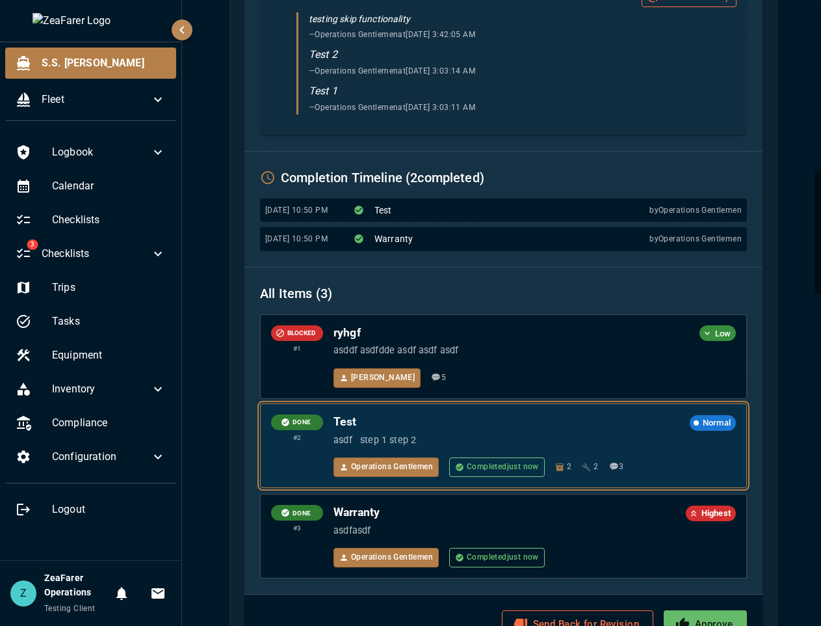
click at [423, 423] on h6 "Test" at bounding box center [509, 421] width 351 height 15
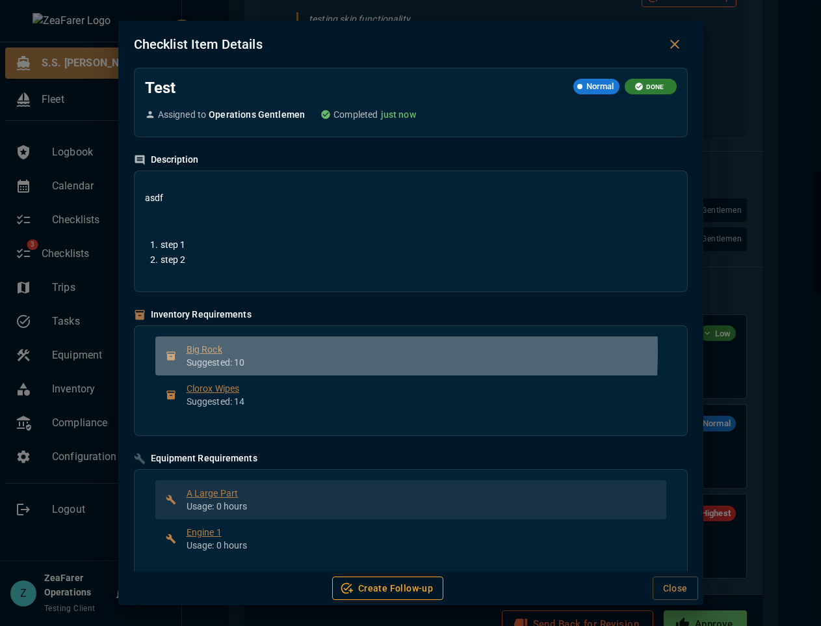
drag, startPoint x: 194, startPoint y: 351, endPoint x: 237, endPoint y: 516, distance: 170.7
click at [262, 467] on div "Test Normal DONE Assigned to Operations Gentlemen Completed just now Descriptio…" at bounding box center [410, 319] width 585 height 503
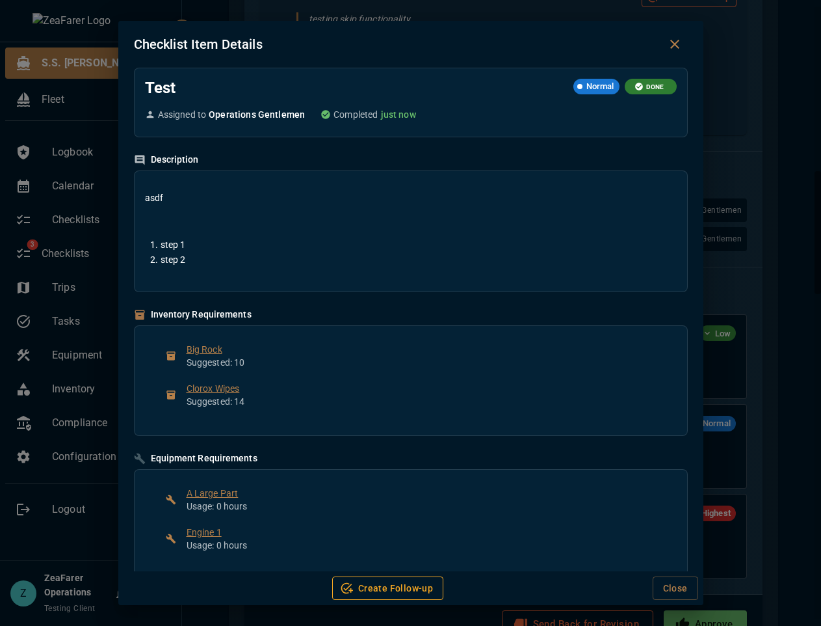
click at [213, 504] on p "Usage: 0 hours" at bounding box center [421, 505] width 469 height 13
